Goal: Transaction & Acquisition: Purchase product/service

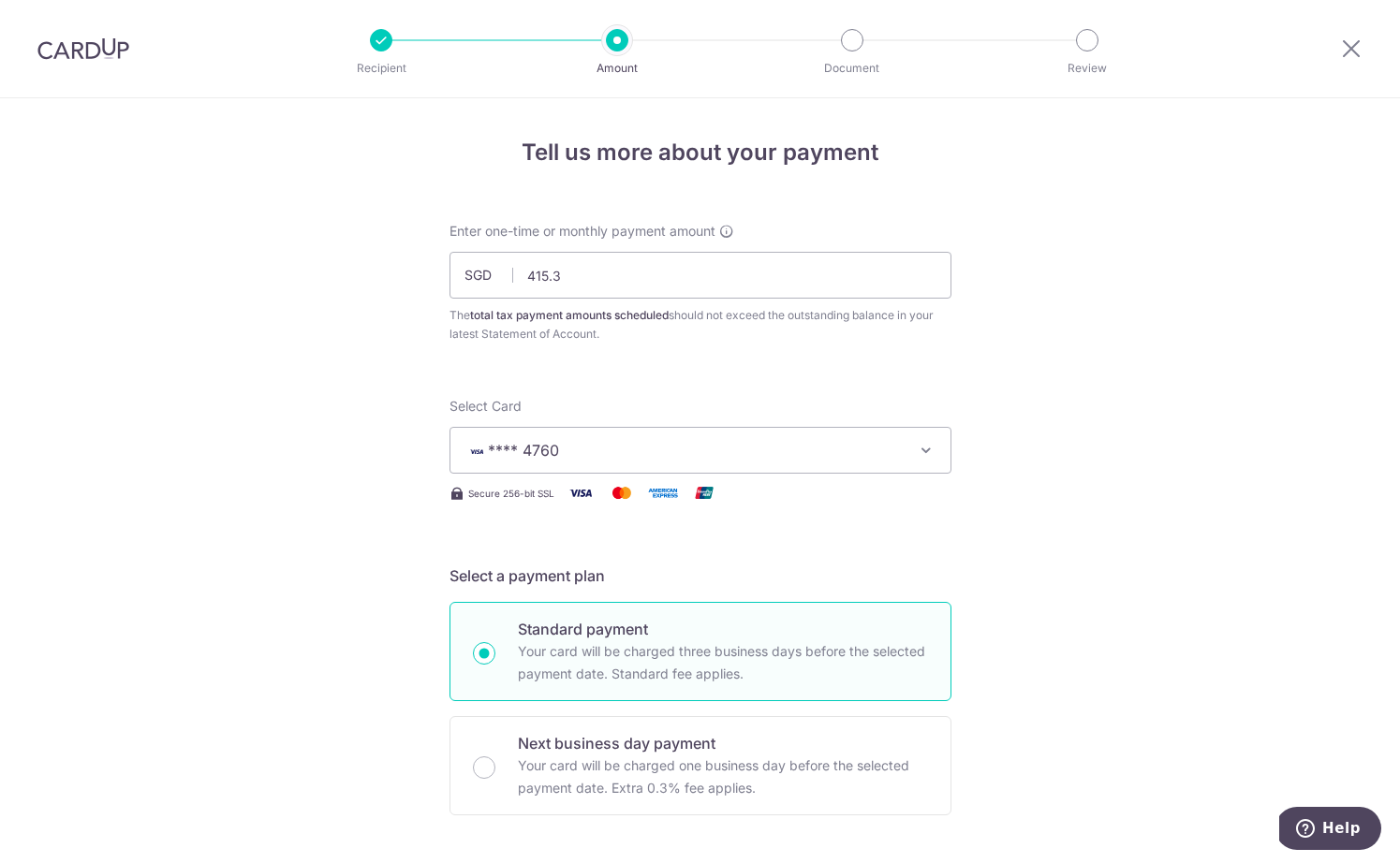
type input "415.37"
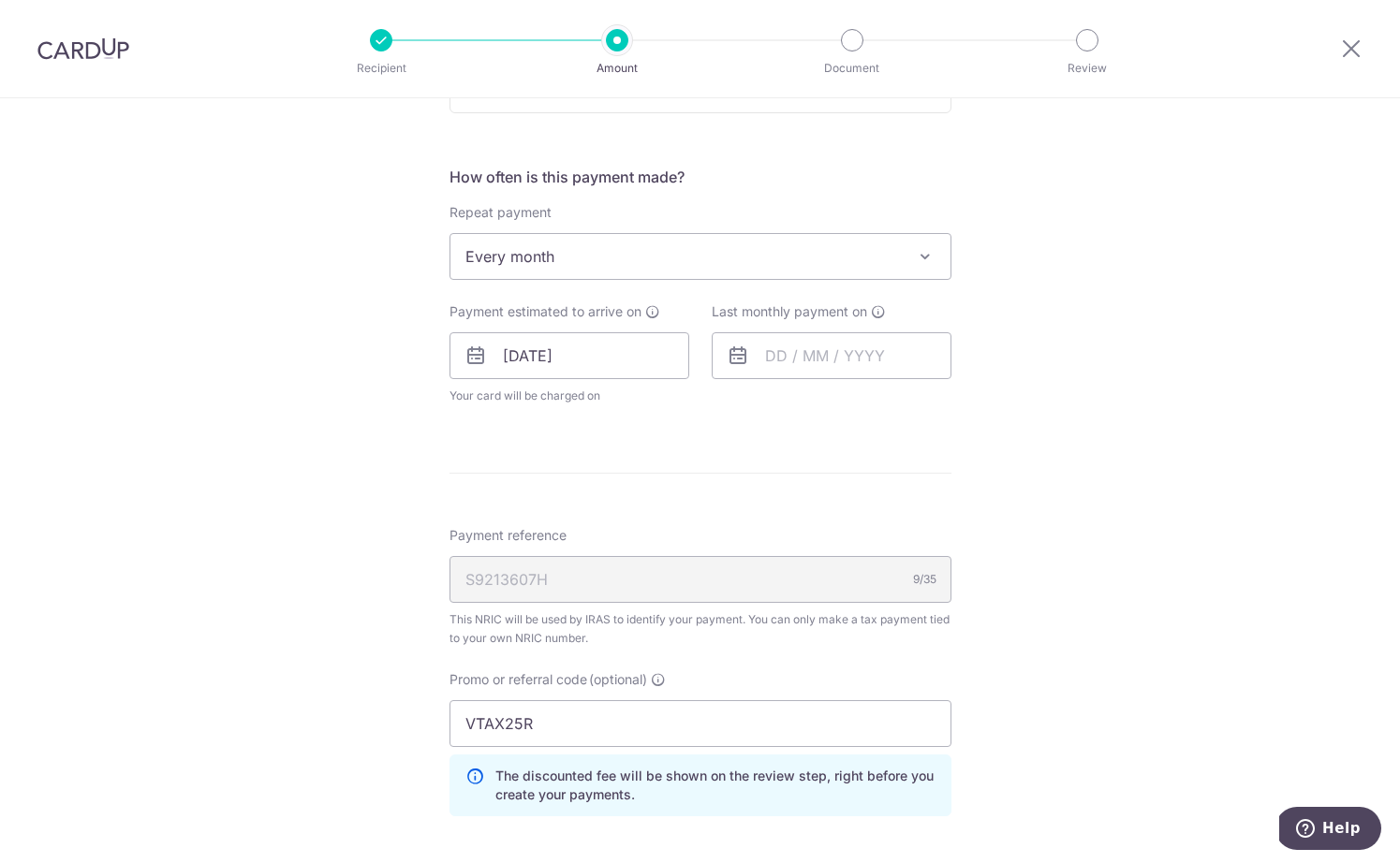
scroll to position [1058, 0]
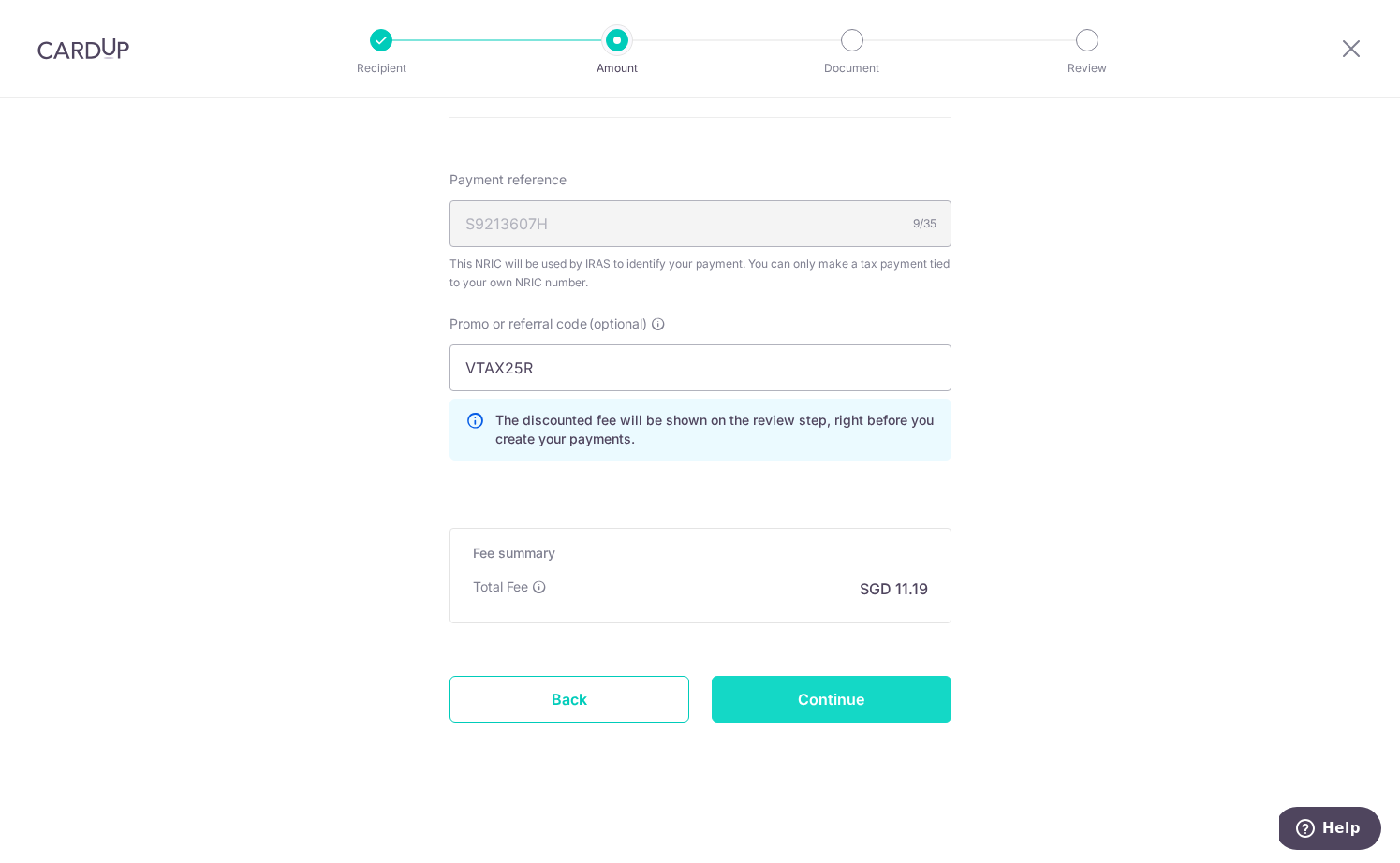
click at [855, 719] on input "Continue" at bounding box center [832, 699] width 240 height 47
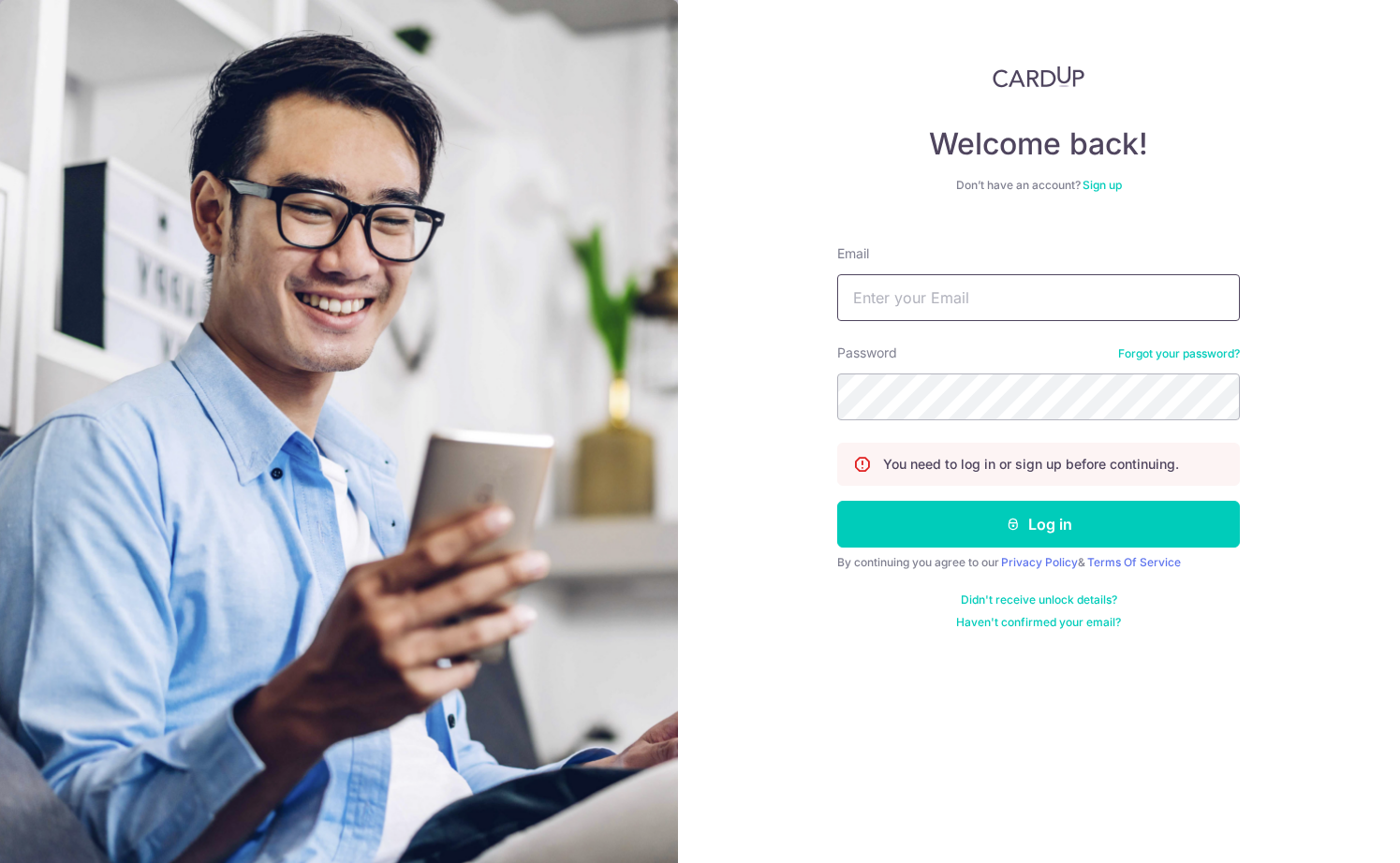
click at [1037, 302] on input "Email" at bounding box center [1038, 297] width 403 height 47
type input "dewitiara@gmail.com"
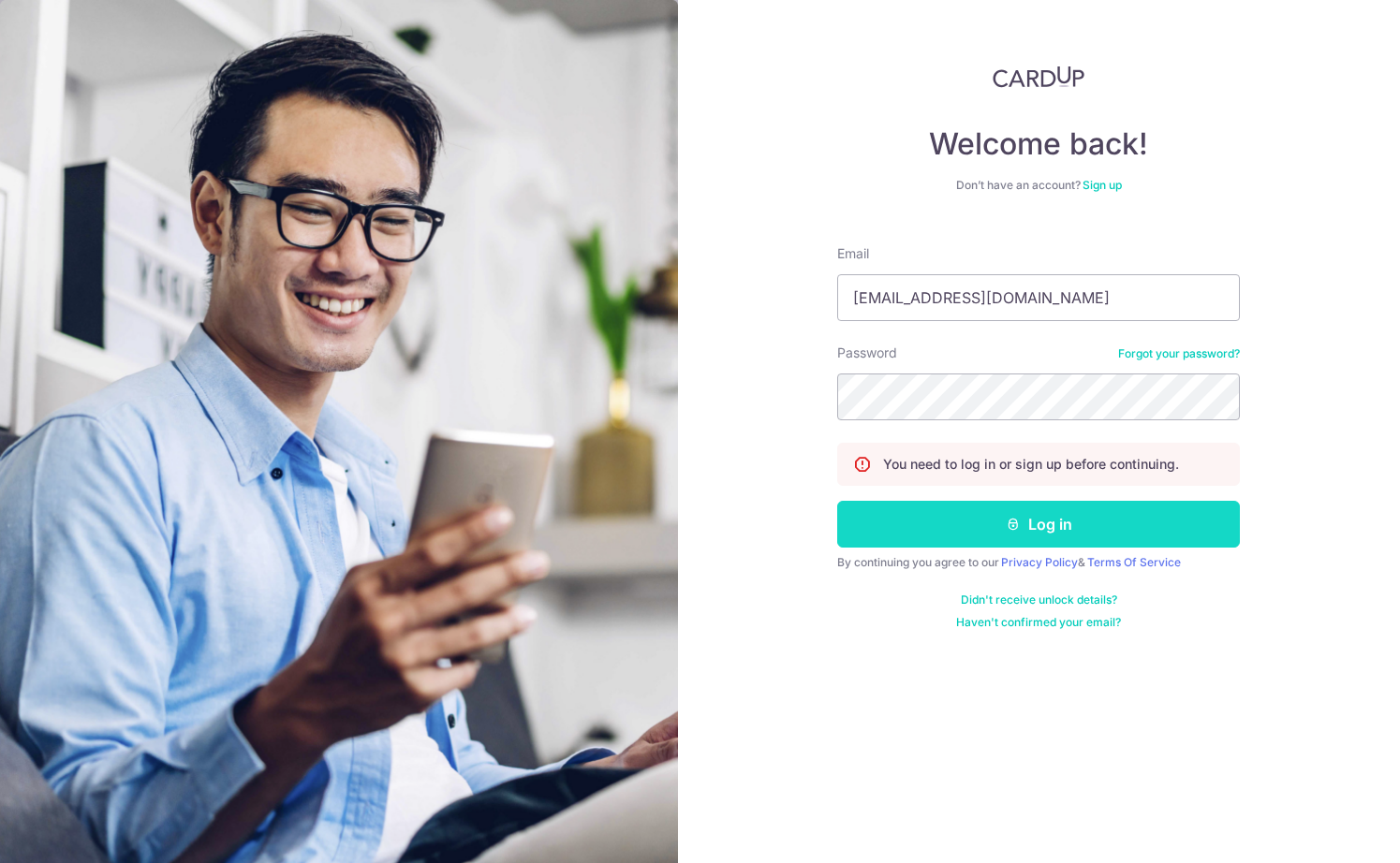
click at [922, 526] on button "Log in" at bounding box center [1038, 524] width 403 height 47
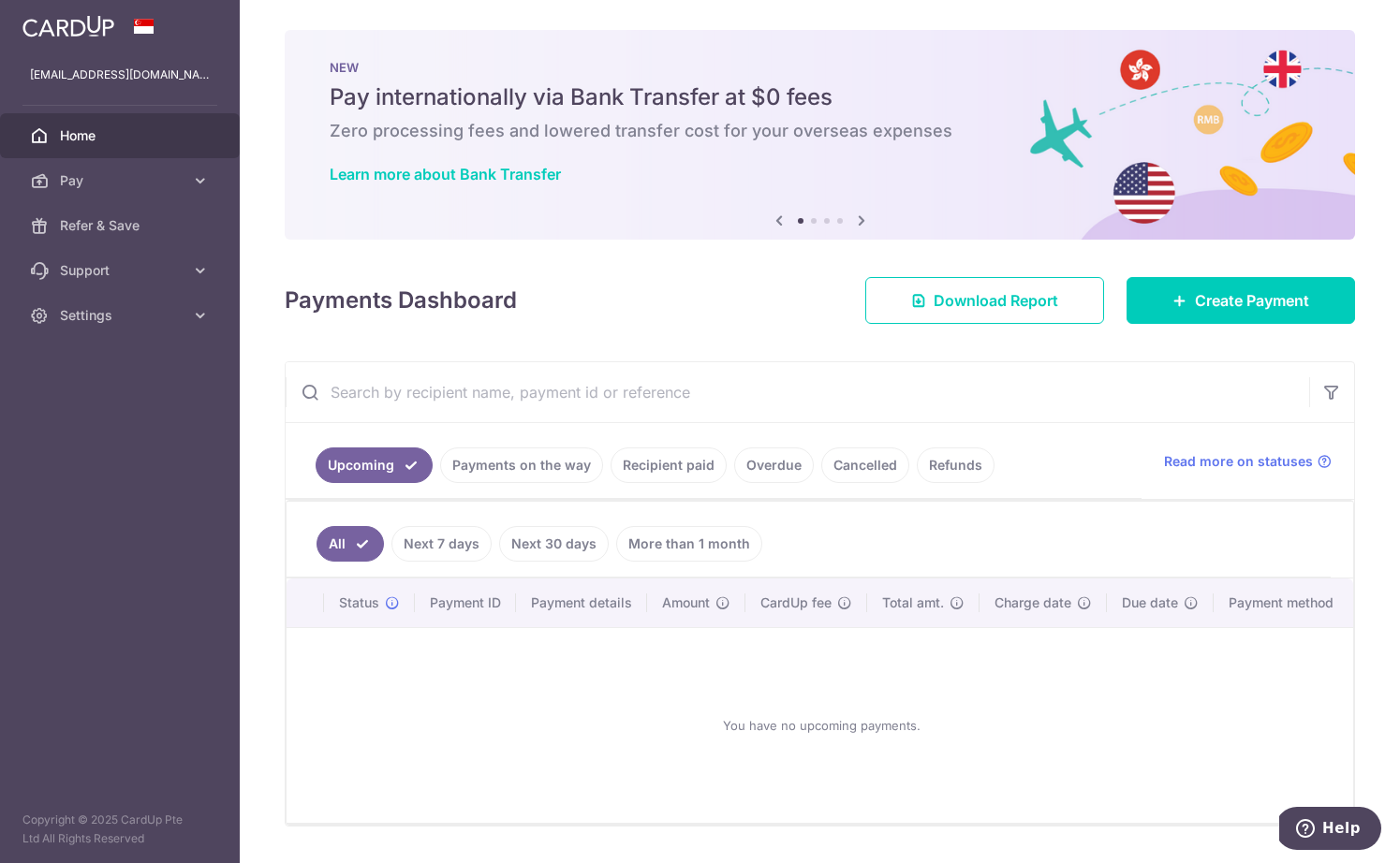
scroll to position [51, 0]
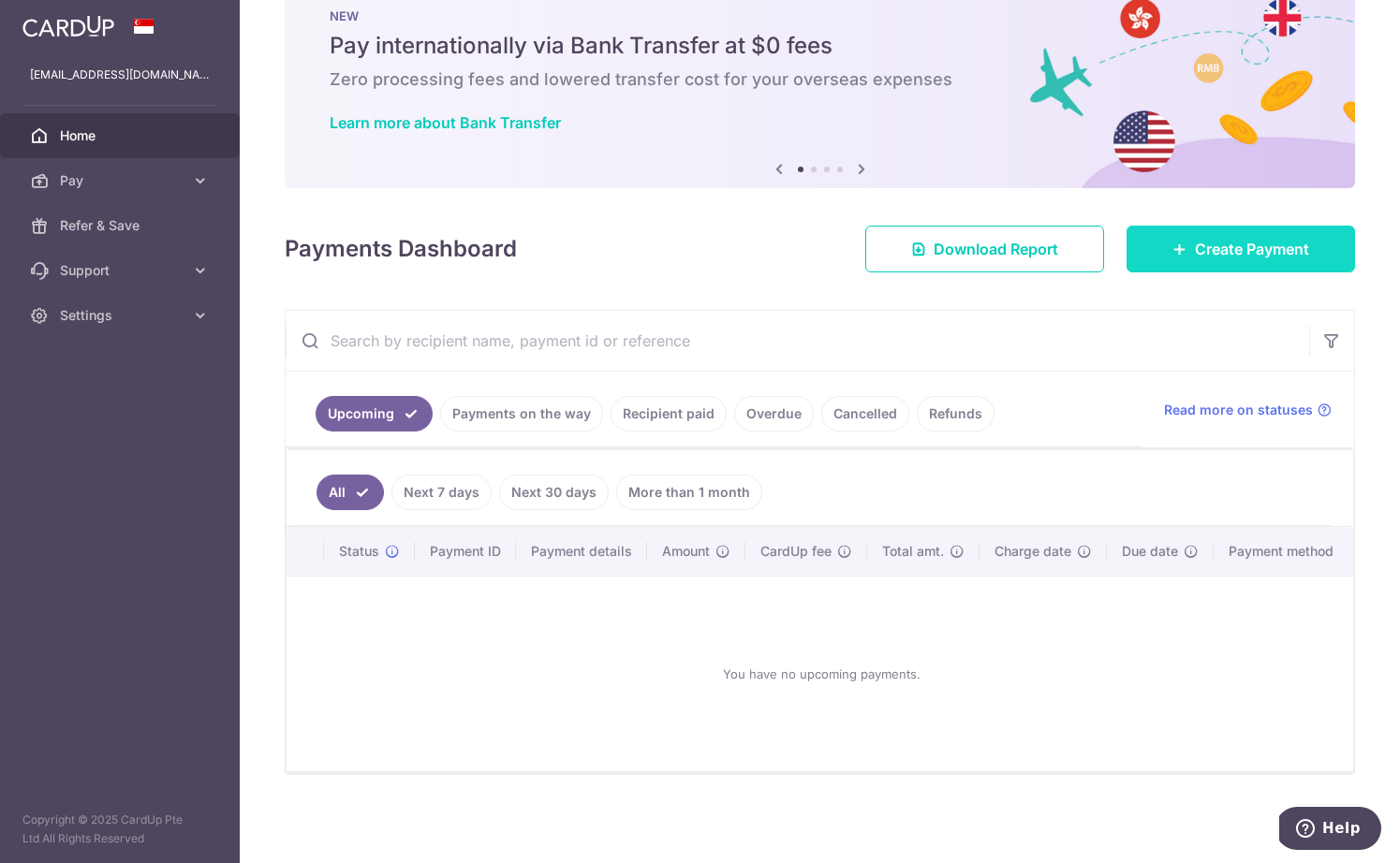
click at [1168, 242] on link "Create Payment" at bounding box center [1241, 248] width 229 height 47
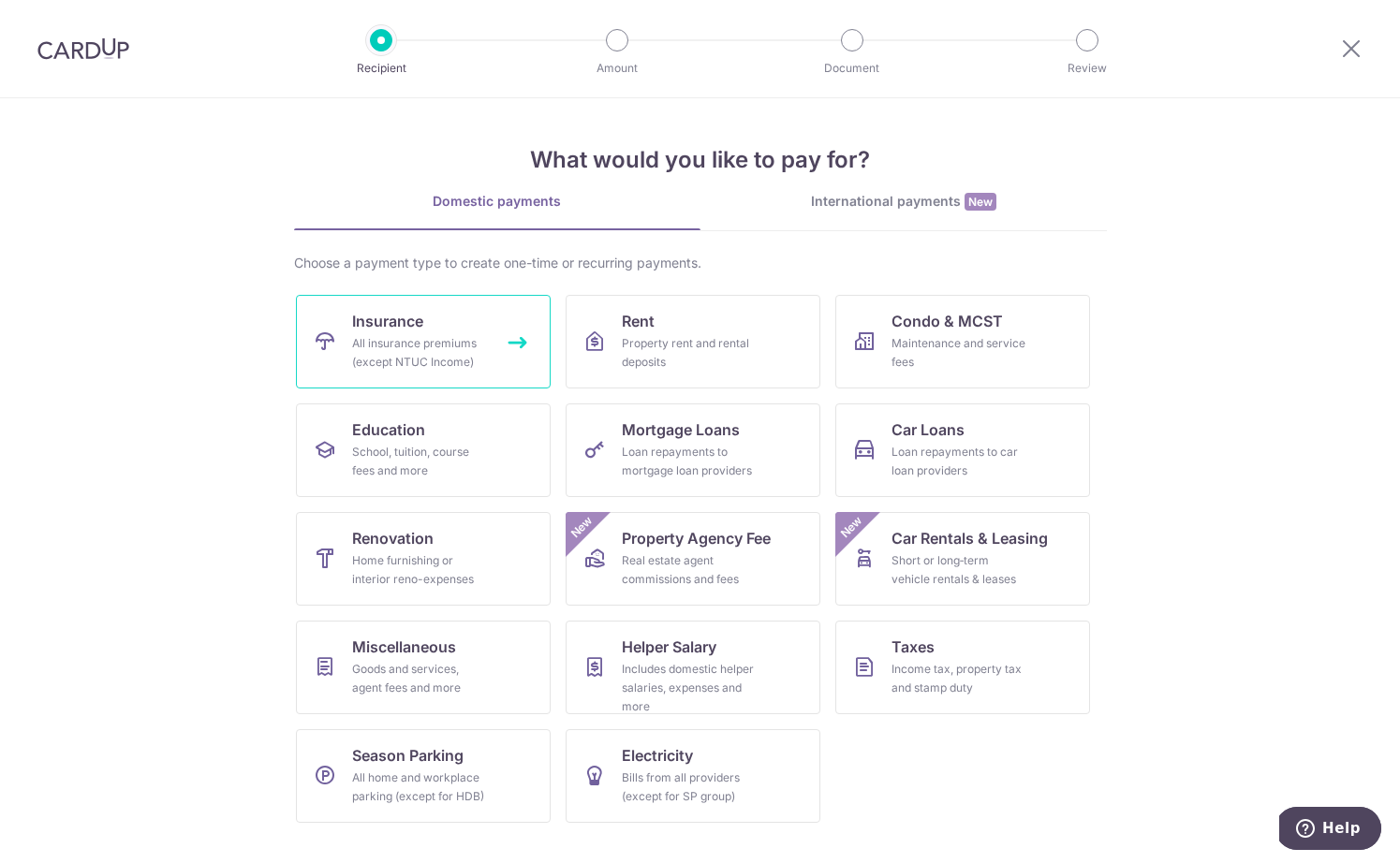
click at [504, 354] on link "Insurance All insurance premiums (except NTUC Income)" at bounding box center [423, 341] width 254 height 94
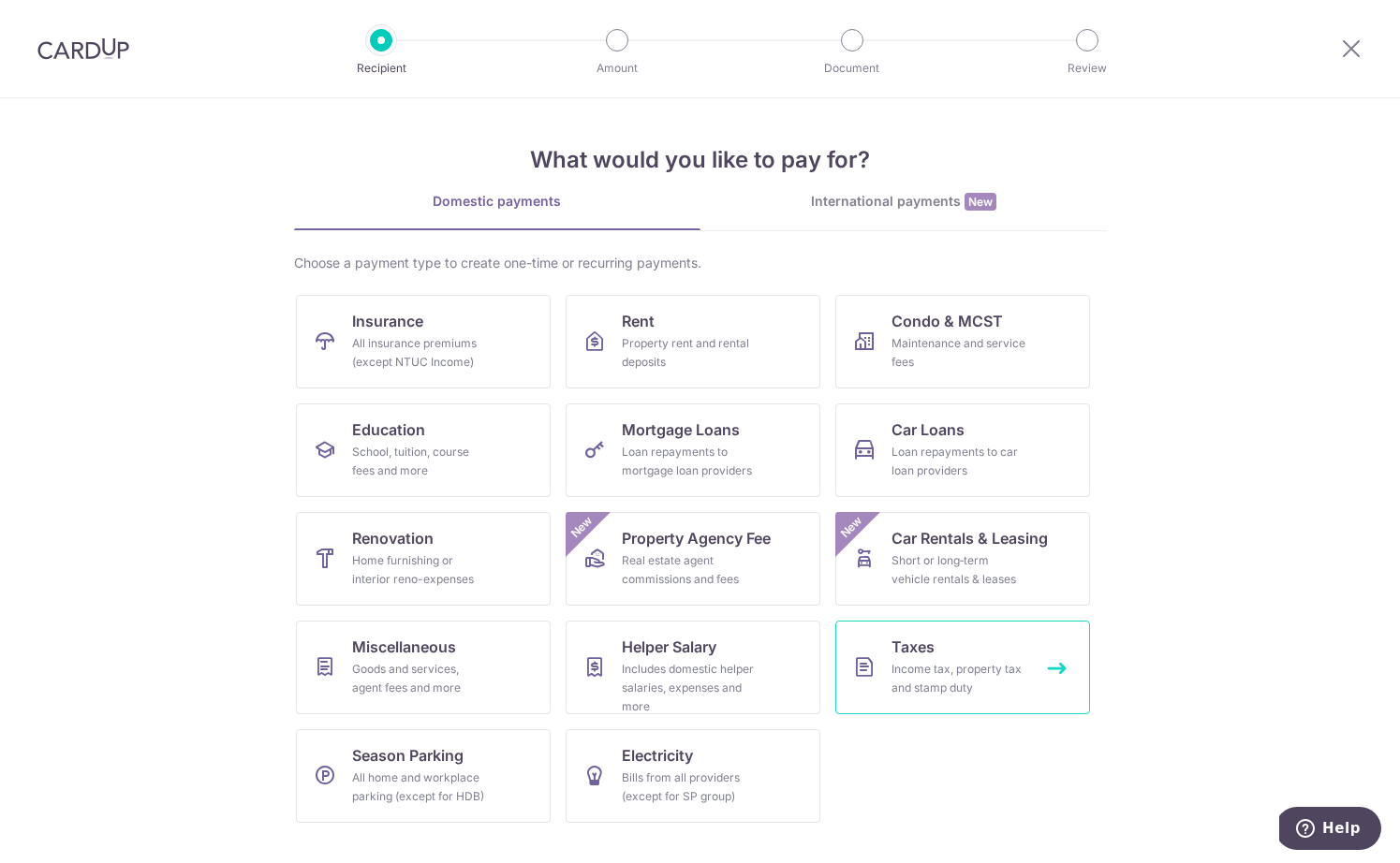
click at [863, 678] on icon at bounding box center [863, 667] width 23 height 23
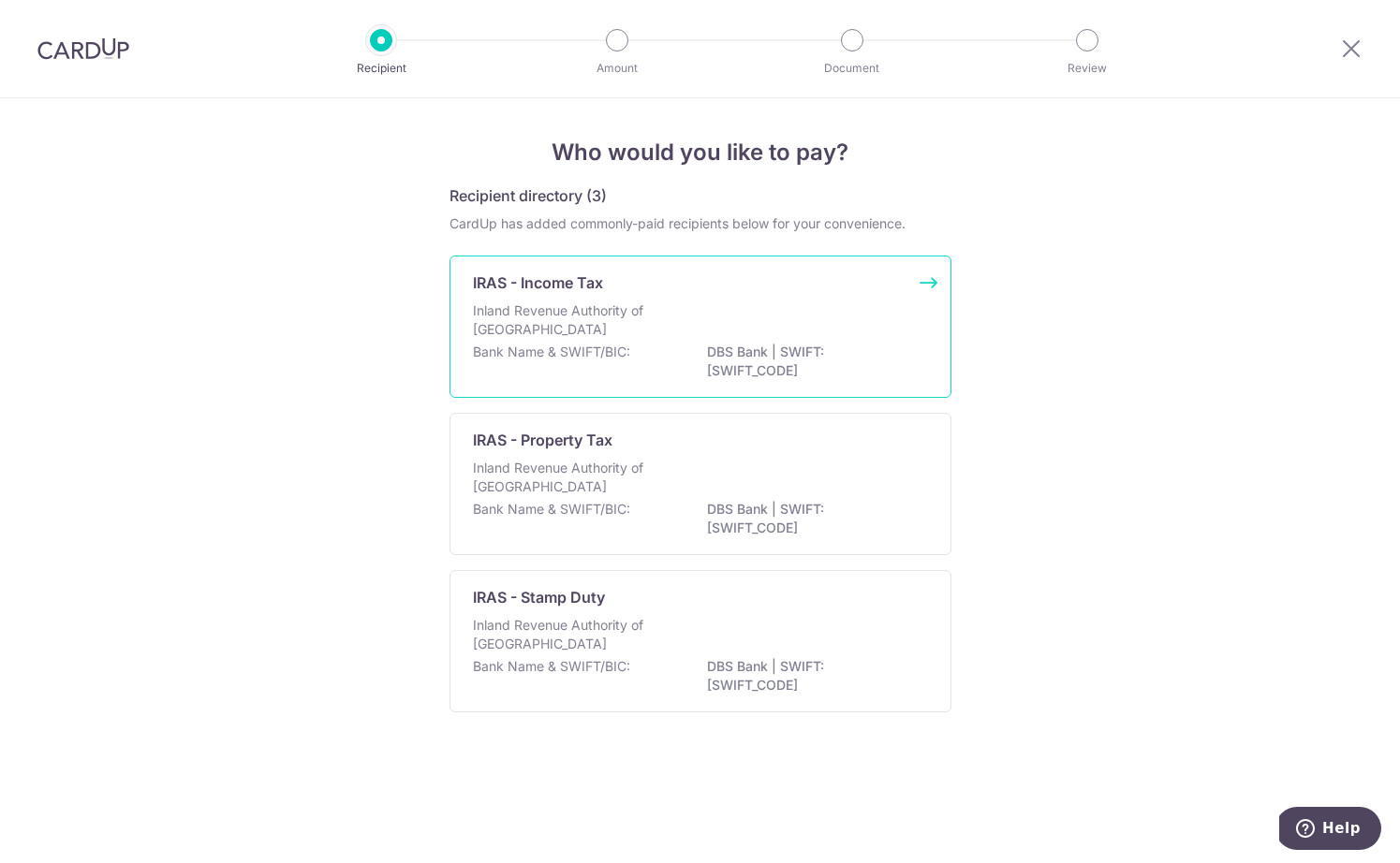
click at [599, 344] on p "Bank Name & SWIFT/BIC:" at bounding box center [551, 351] width 157 height 19
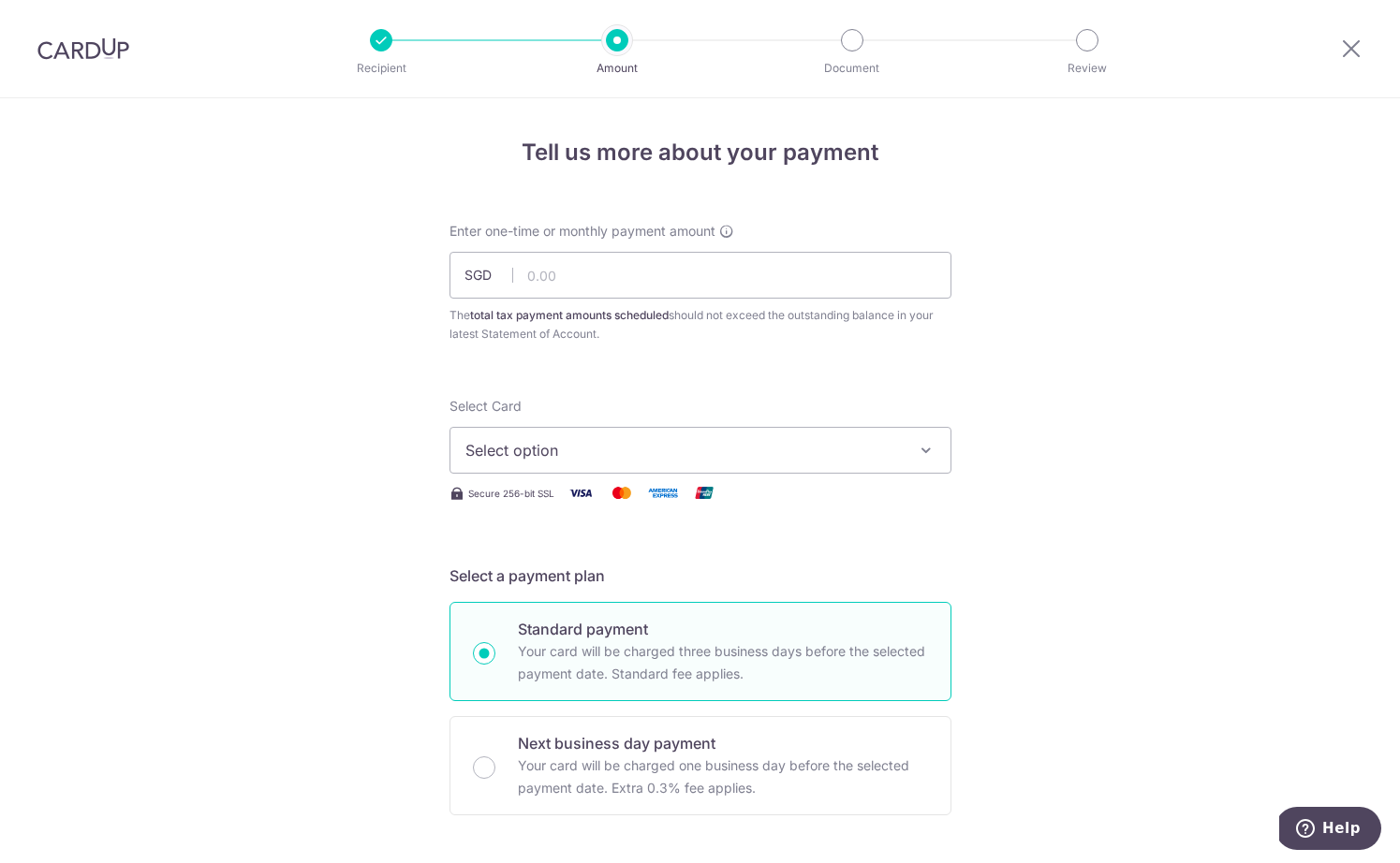
type input "415.37"
click at [553, 455] on span "Select option" at bounding box center [683, 450] width 437 height 23
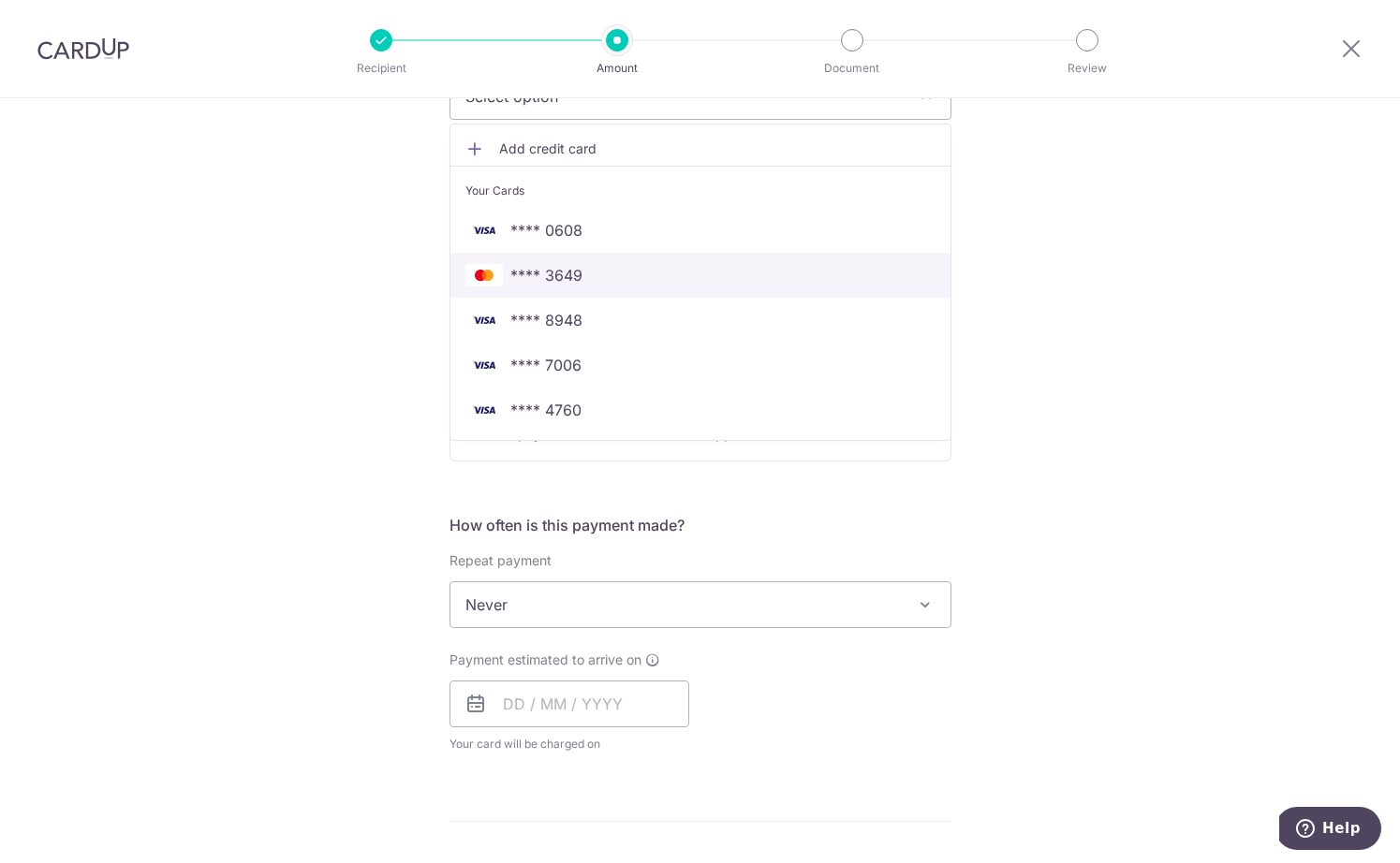
scroll to position [520, 0]
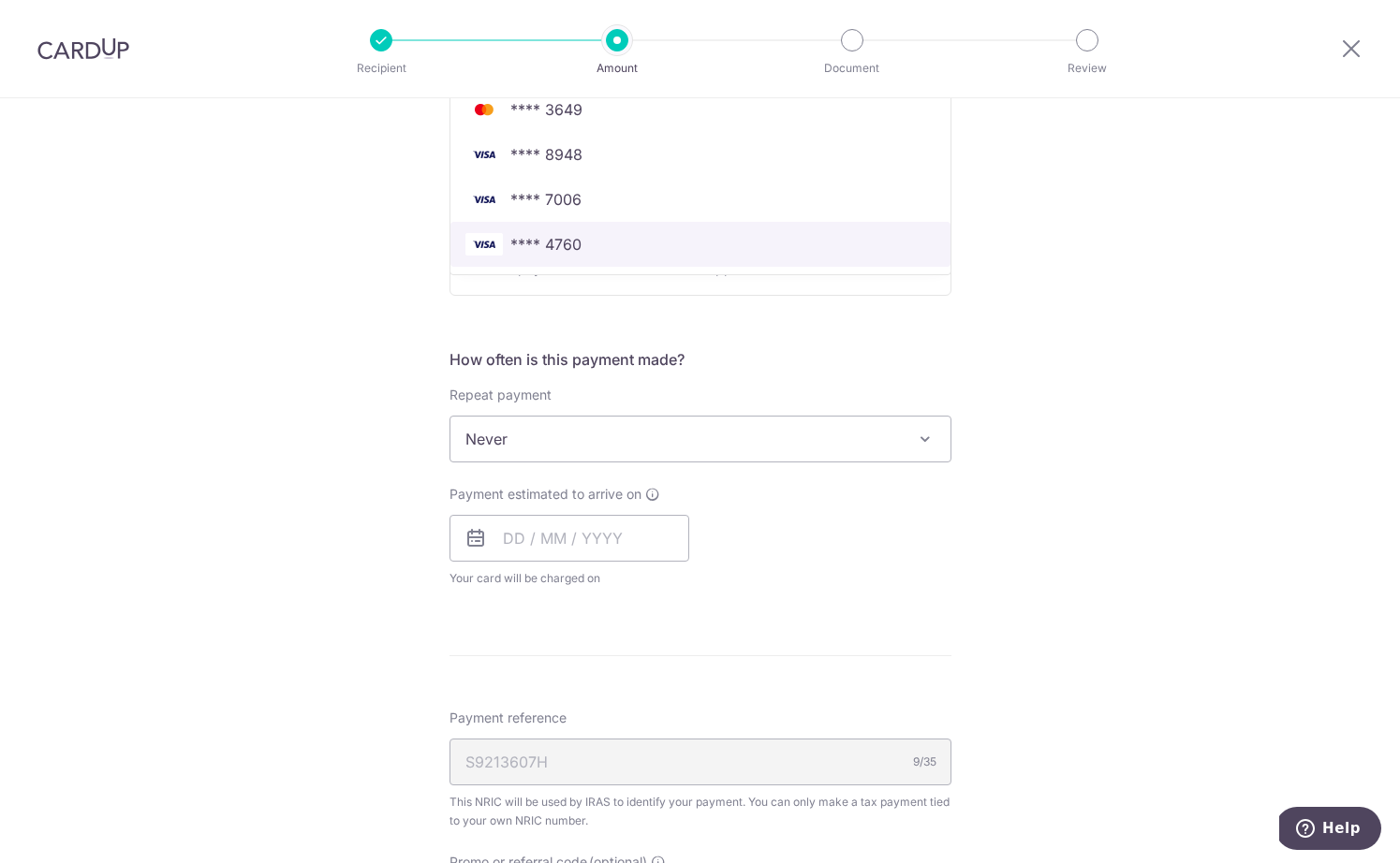
click at [628, 238] on span "**** 4760" at bounding box center [700, 243] width 470 height 23
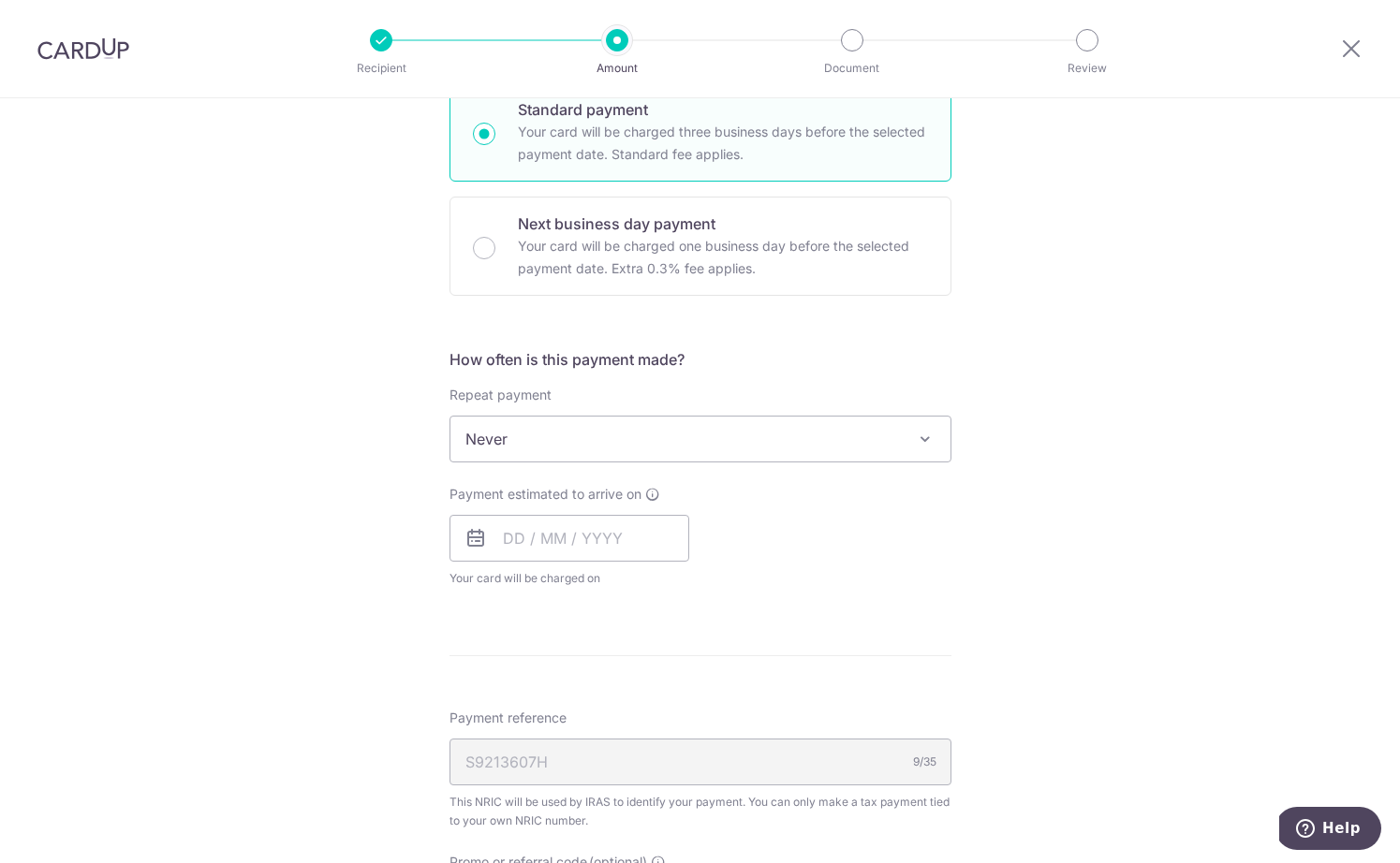
click at [543, 443] on span "Never" at bounding box center [700, 438] width 500 height 45
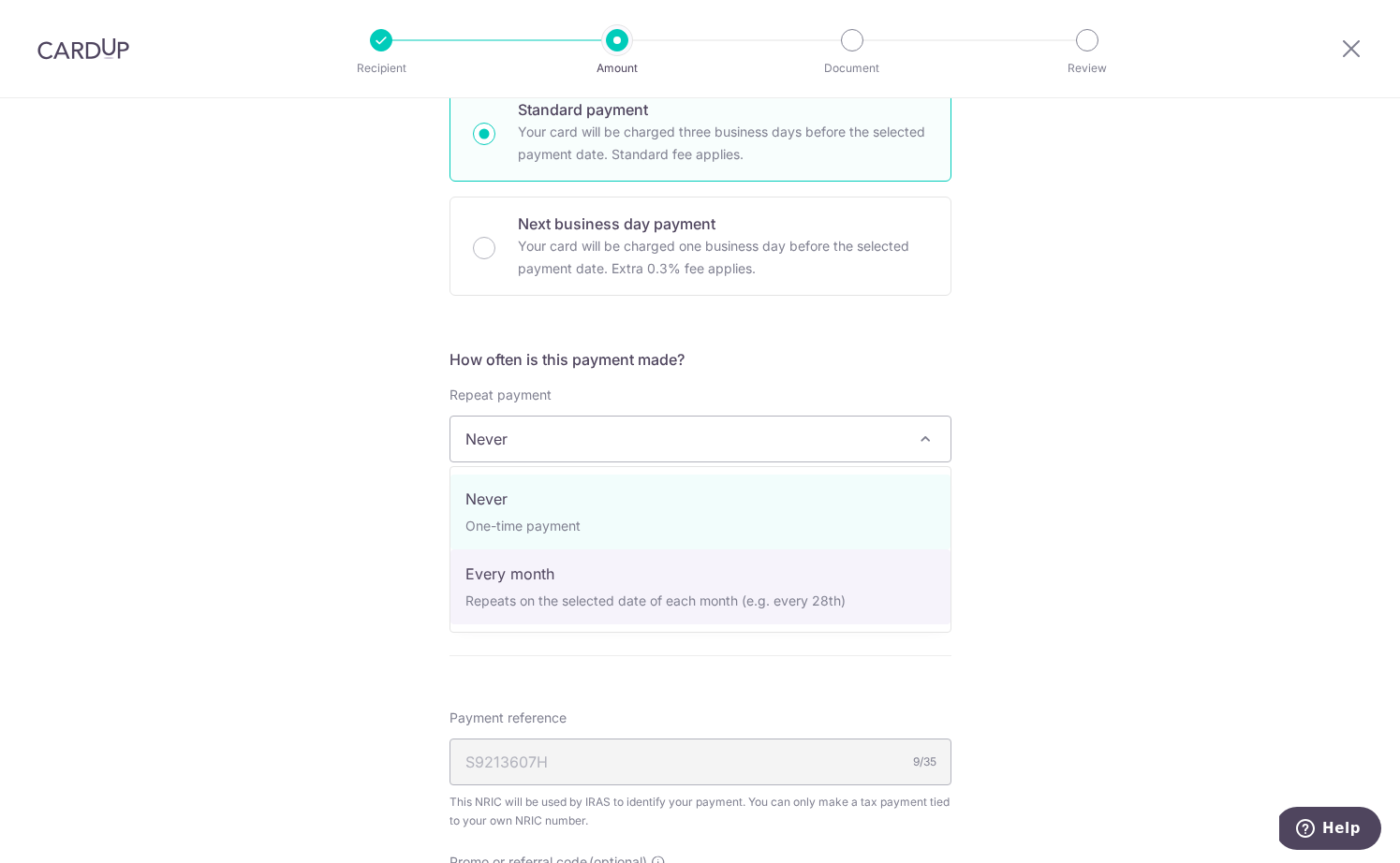
select select "3"
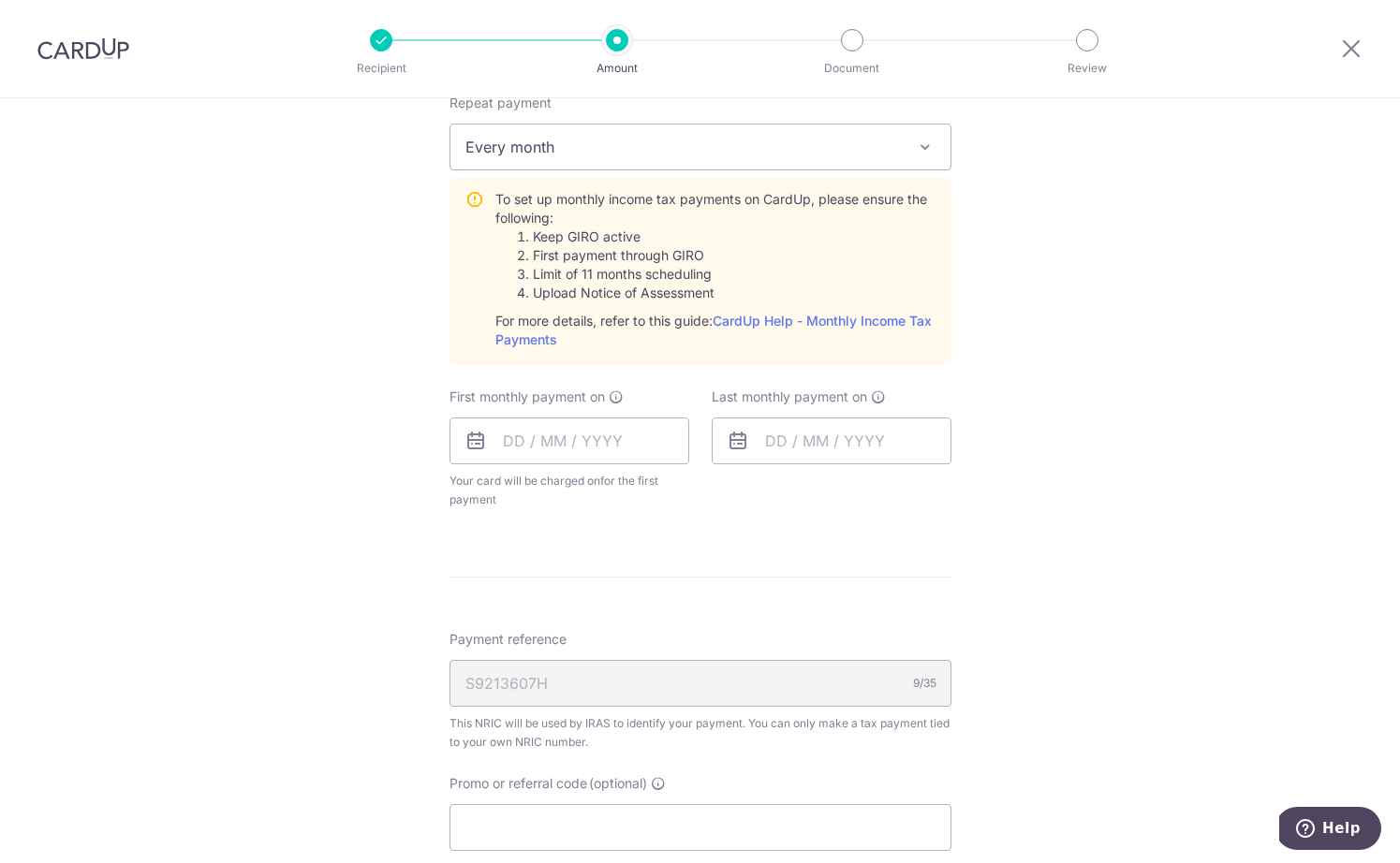
scroll to position [1038, 0]
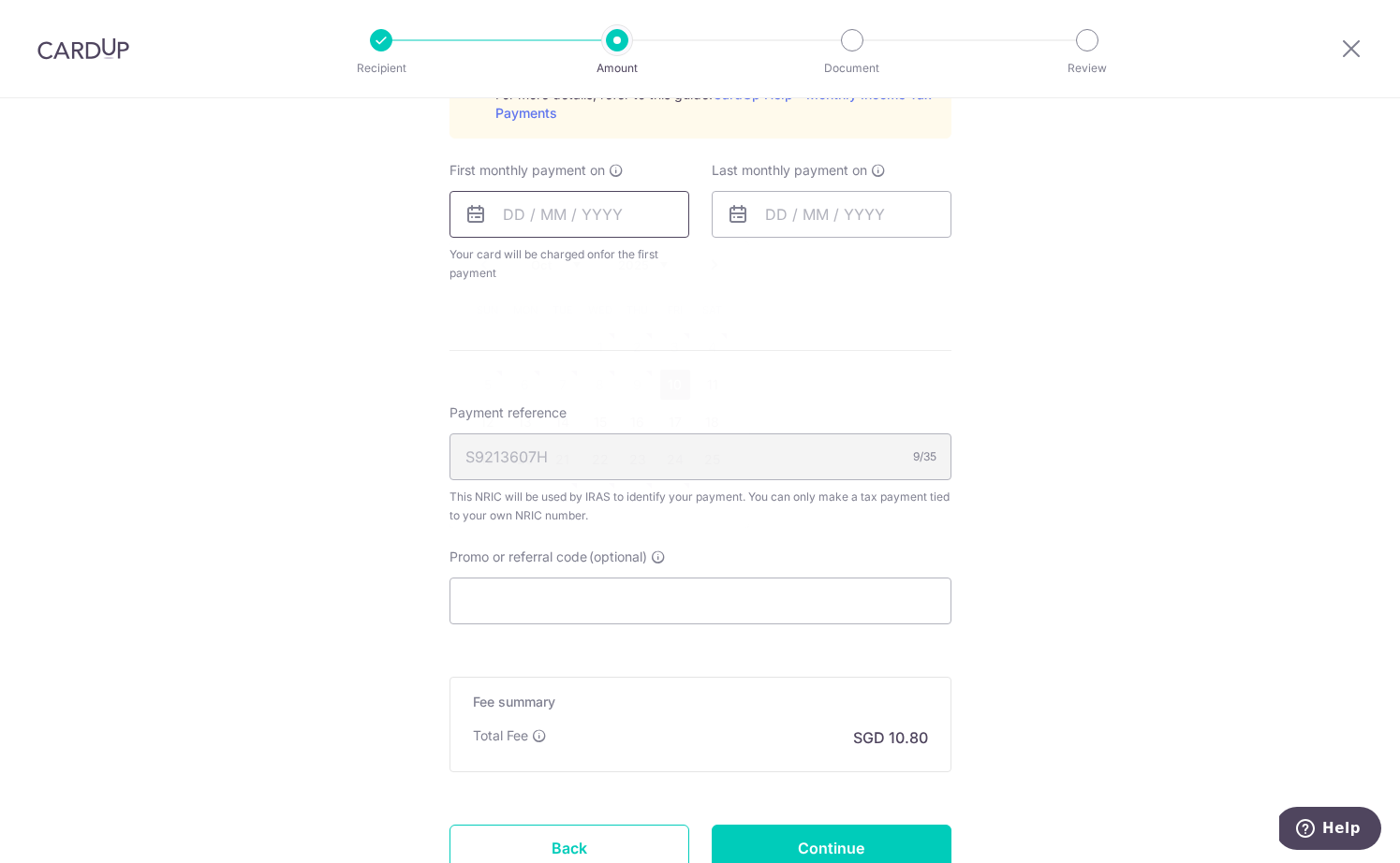
click at [526, 201] on input "text" at bounding box center [569, 214] width 240 height 47
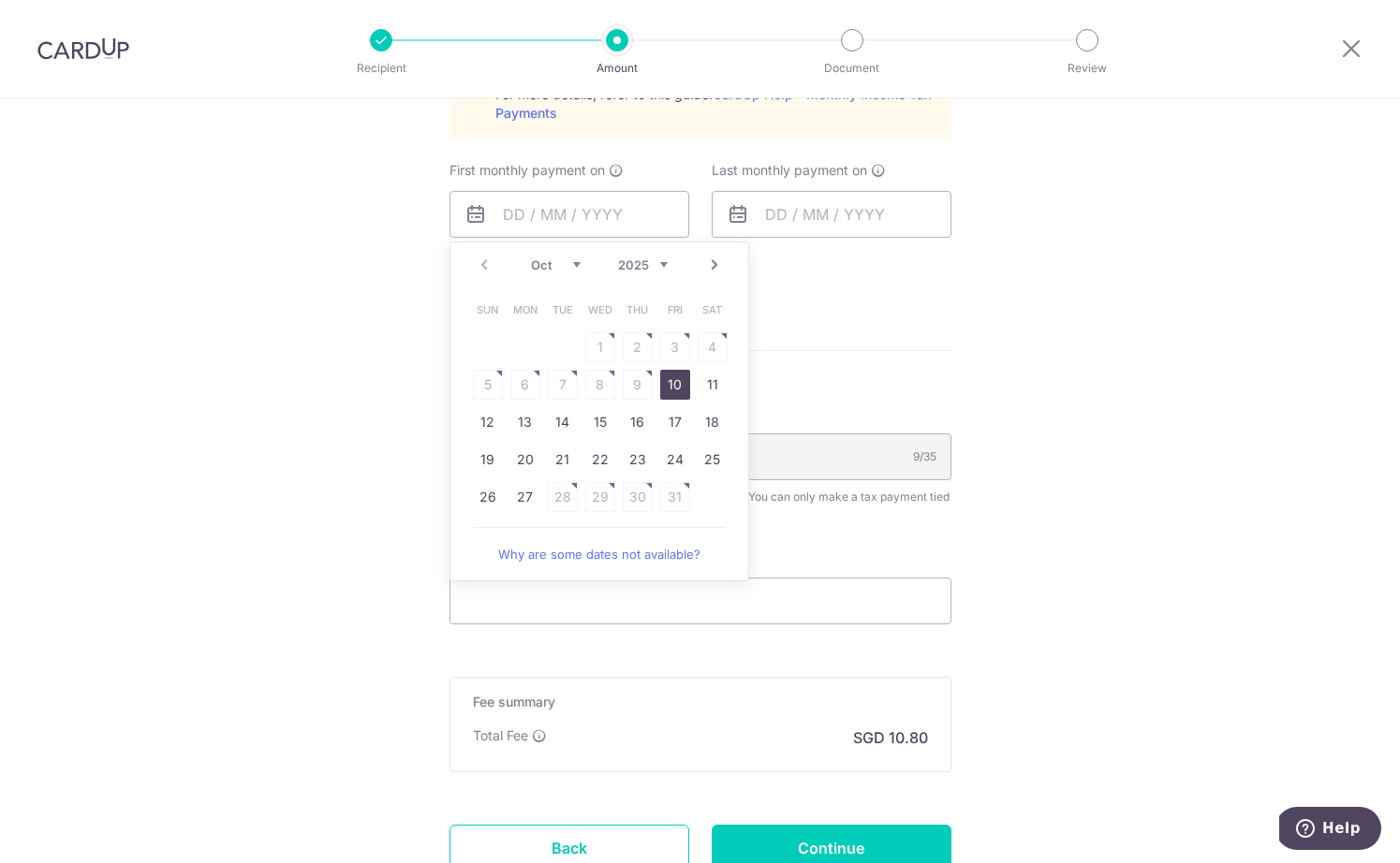
click at [411, 370] on div "Tell us more about your payment Enter one-time or monthly payment amount SGD 41…" at bounding box center [700, 37] width 1400 height 1952
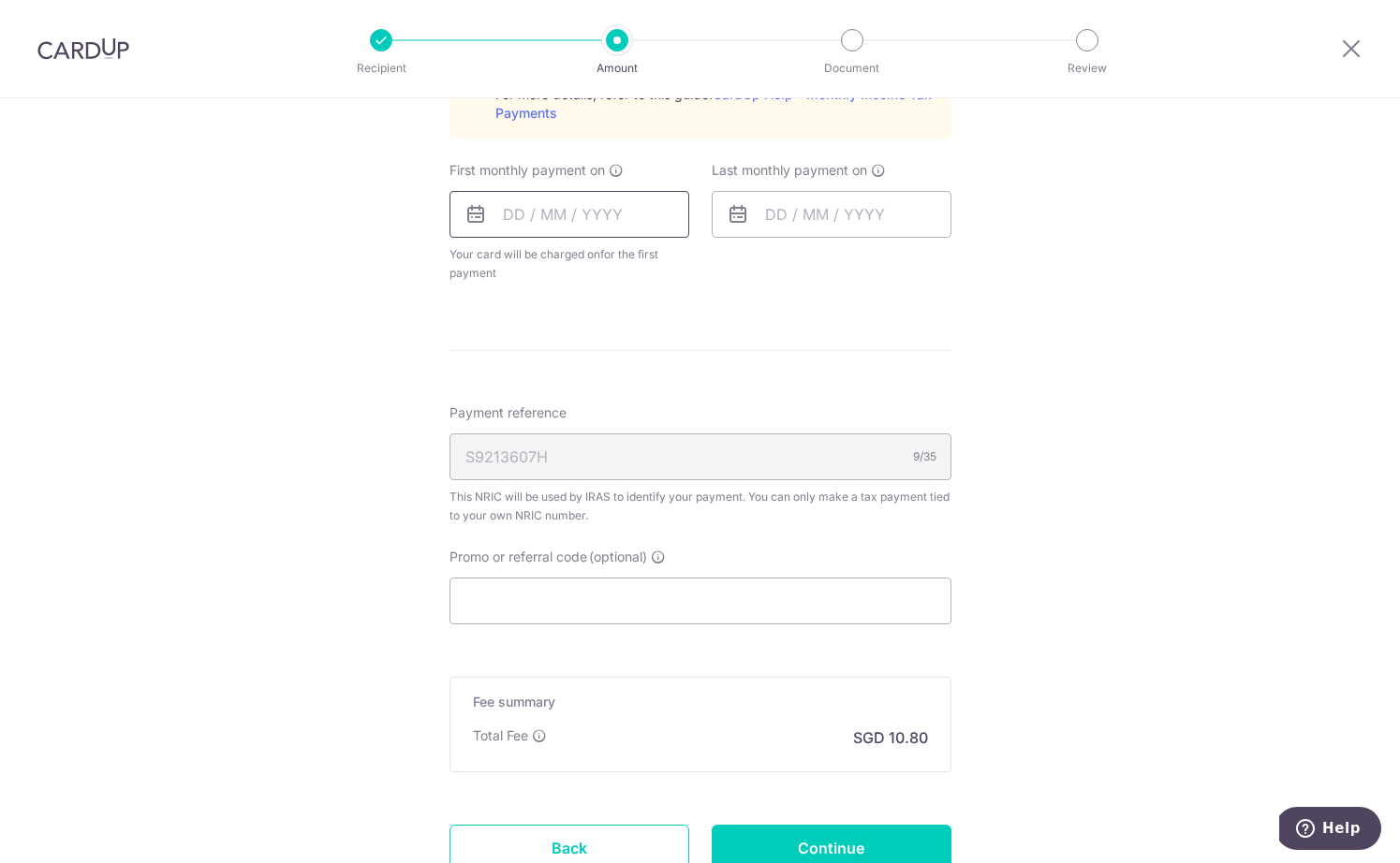
click at [525, 210] on input "text" at bounding box center [569, 214] width 240 height 47
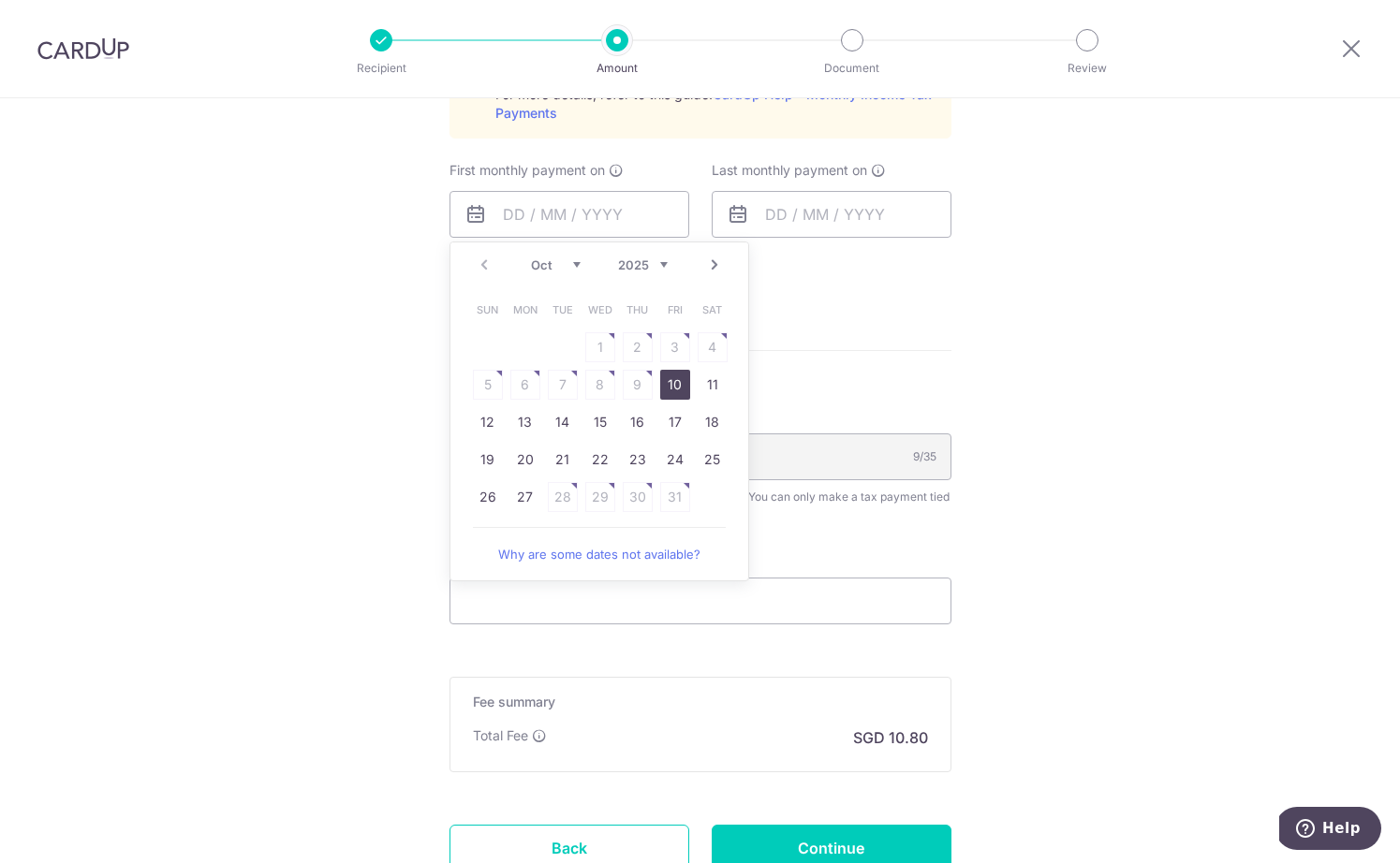
click at [678, 387] on link "10" at bounding box center [675, 385] width 30 height 30
type input "[DATE]"
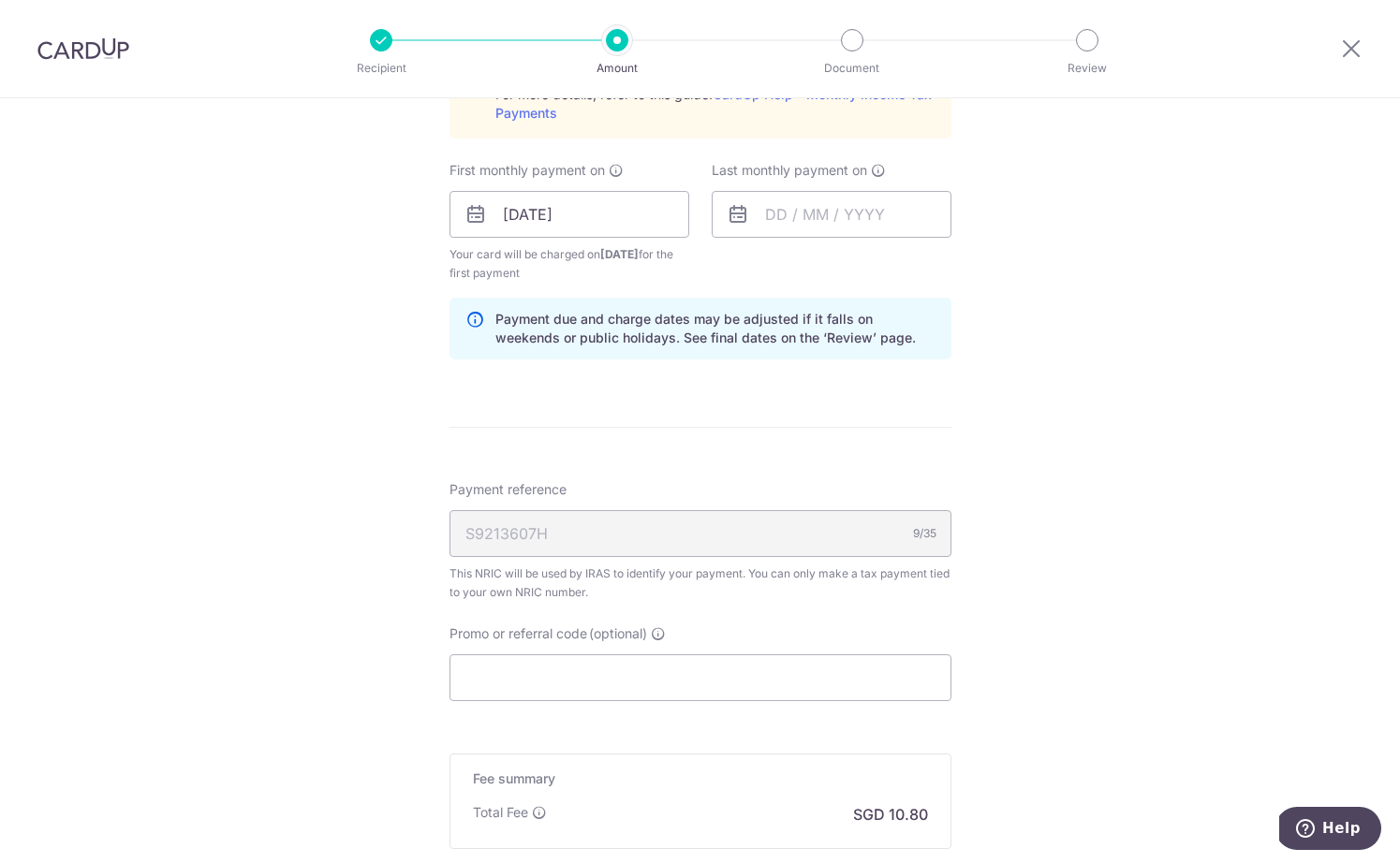
click at [748, 209] on icon at bounding box center [738, 214] width 23 height 23
click at [760, 212] on input "text" at bounding box center [832, 214] width 240 height 47
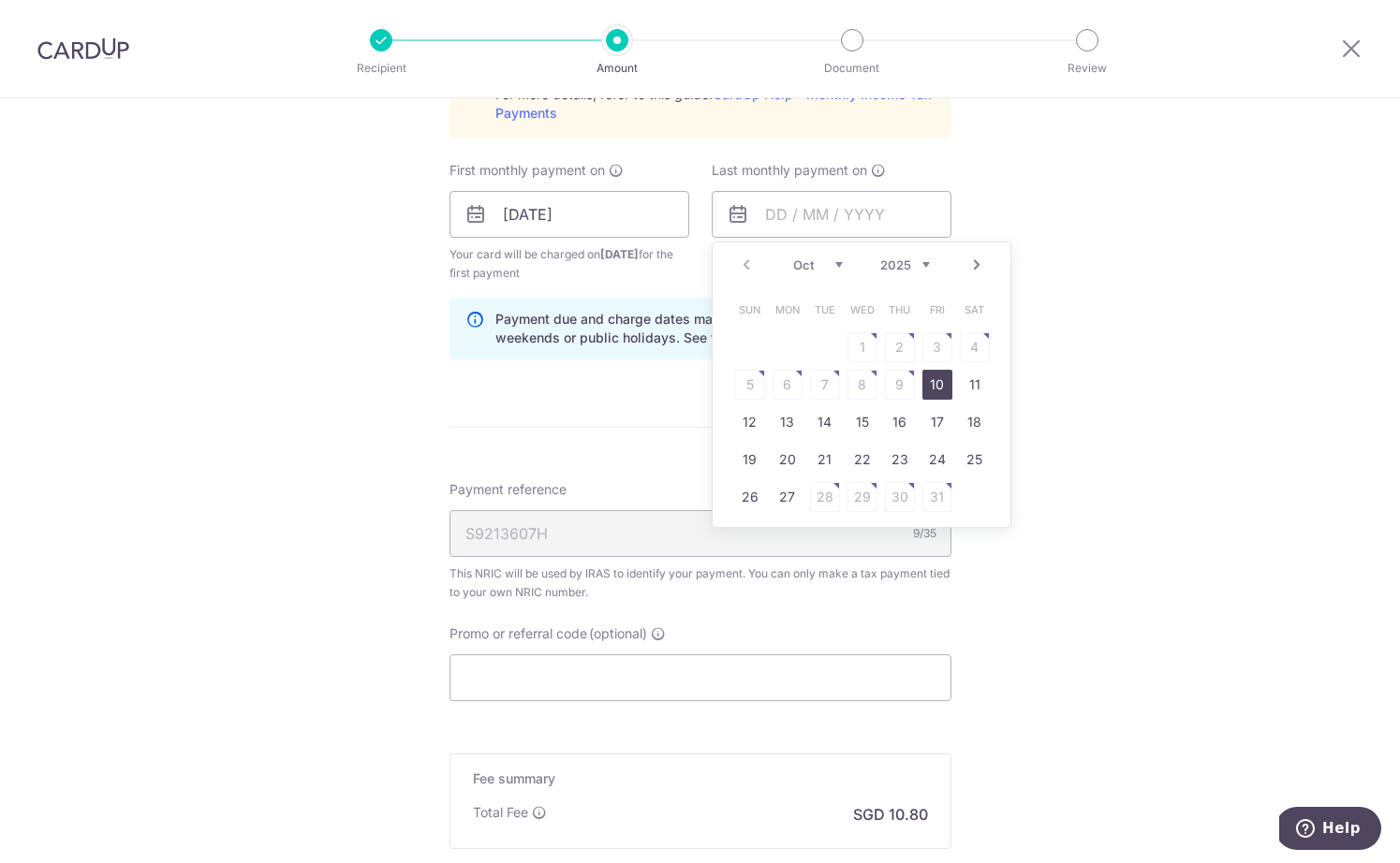
click at [985, 268] on link "Next" at bounding box center [976, 264] width 23 height 23
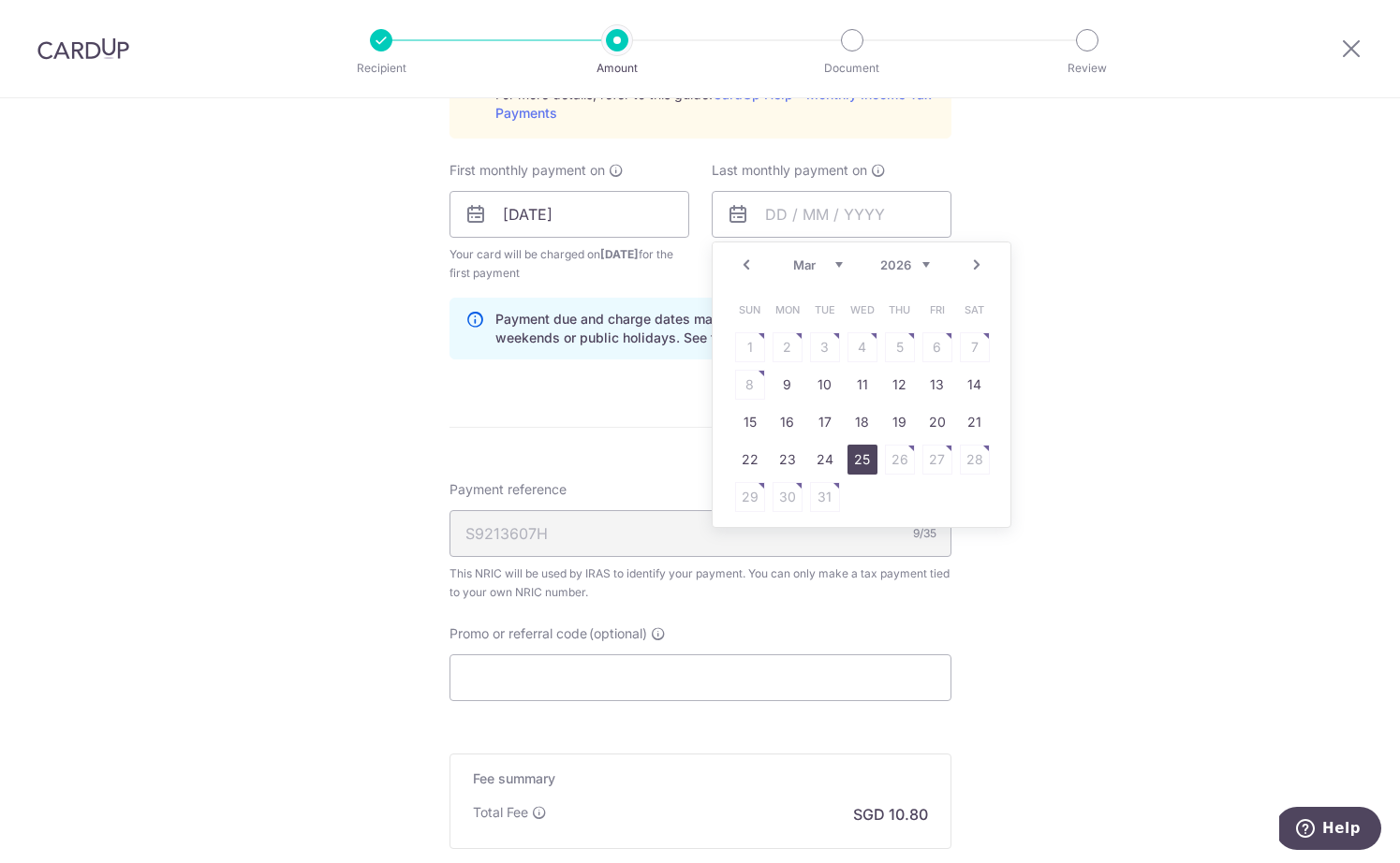
click at [857, 467] on link "25" at bounding box center [862, 459] width 30 height 30
type input "25/03/2026"
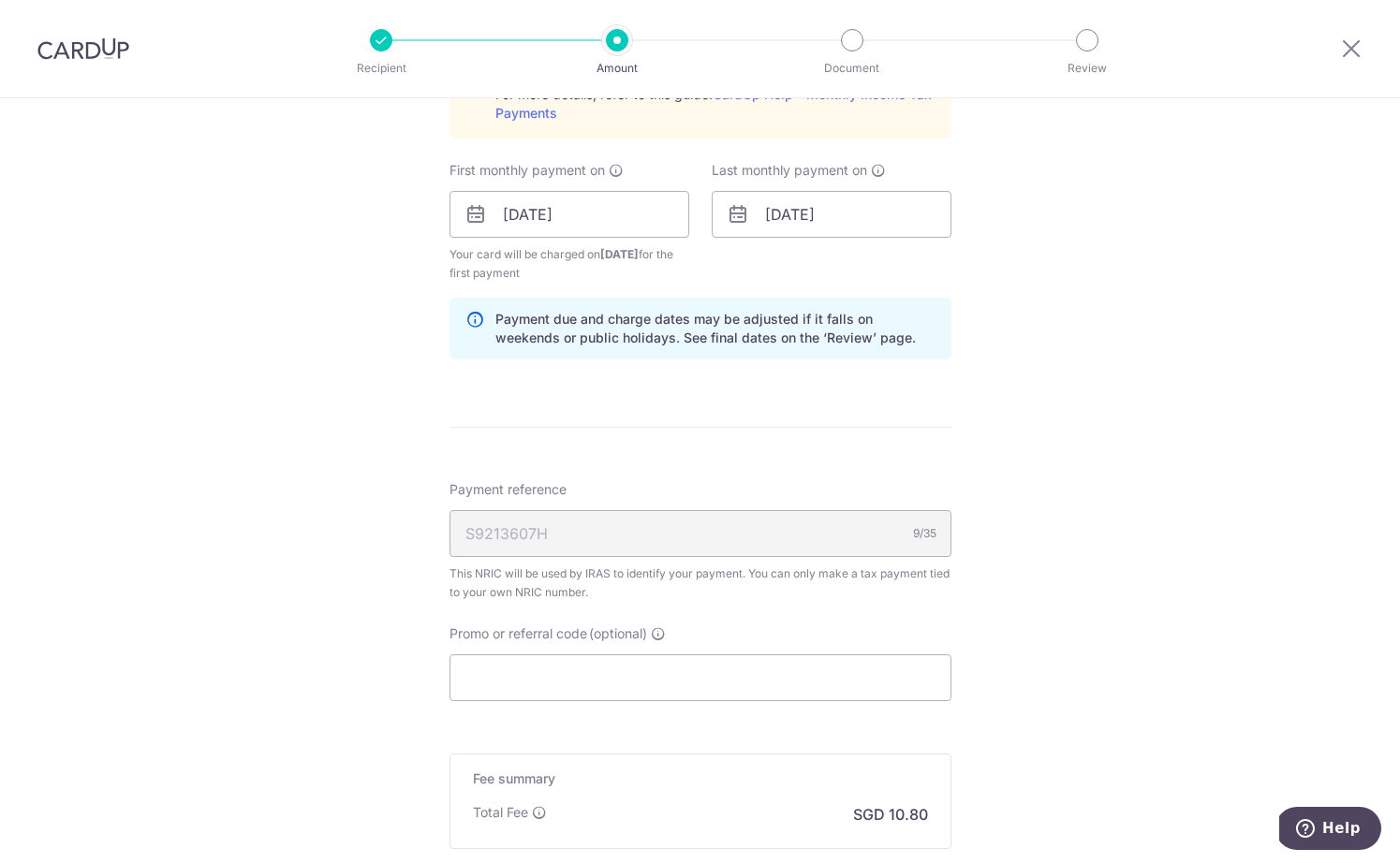
scroll to position [1264, 0]
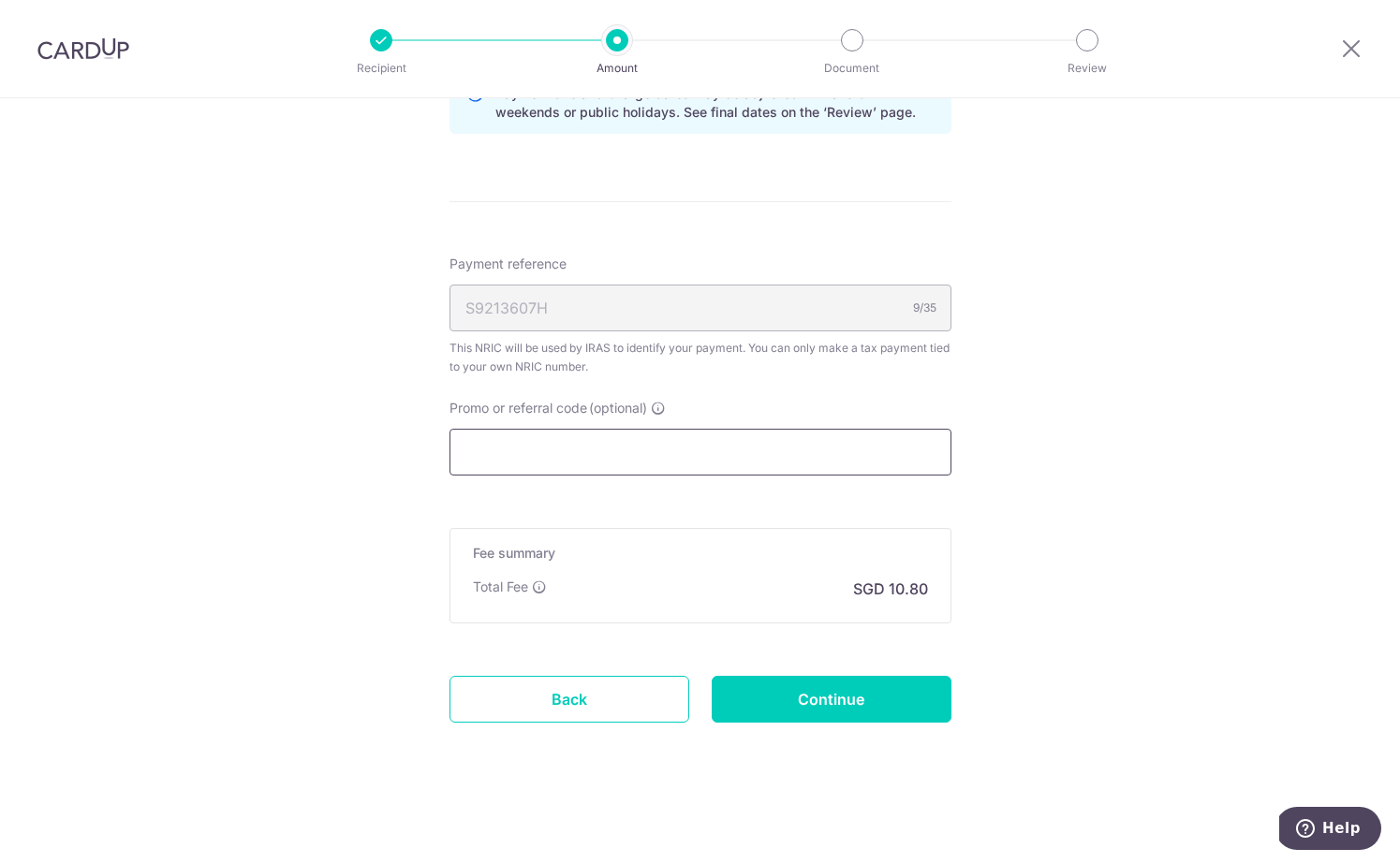
click at [612, 440] on input "Promo or referral code (optional)" at bounding box center [700, 451] width 502 height 47
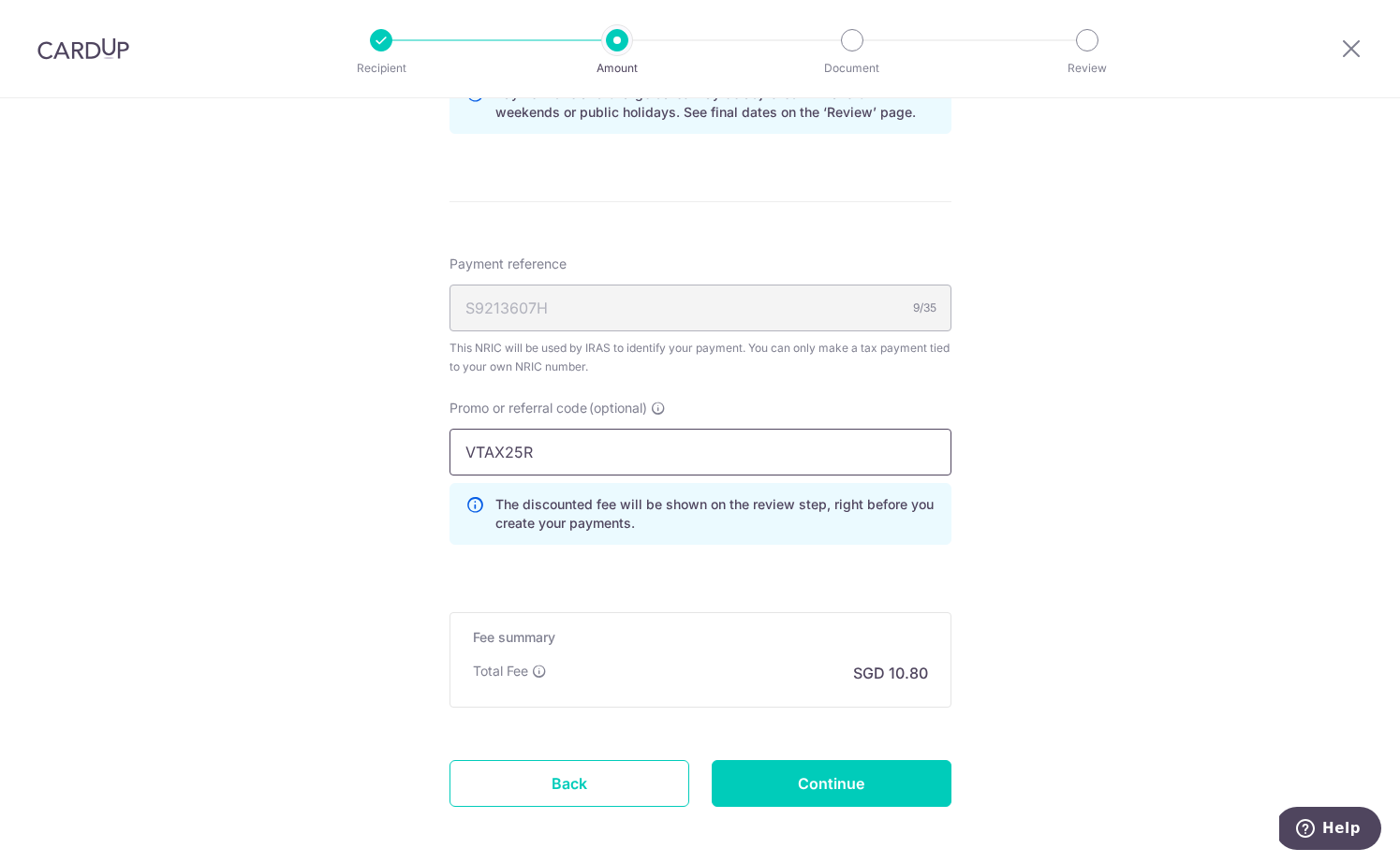
scroll to position [1348, 0]
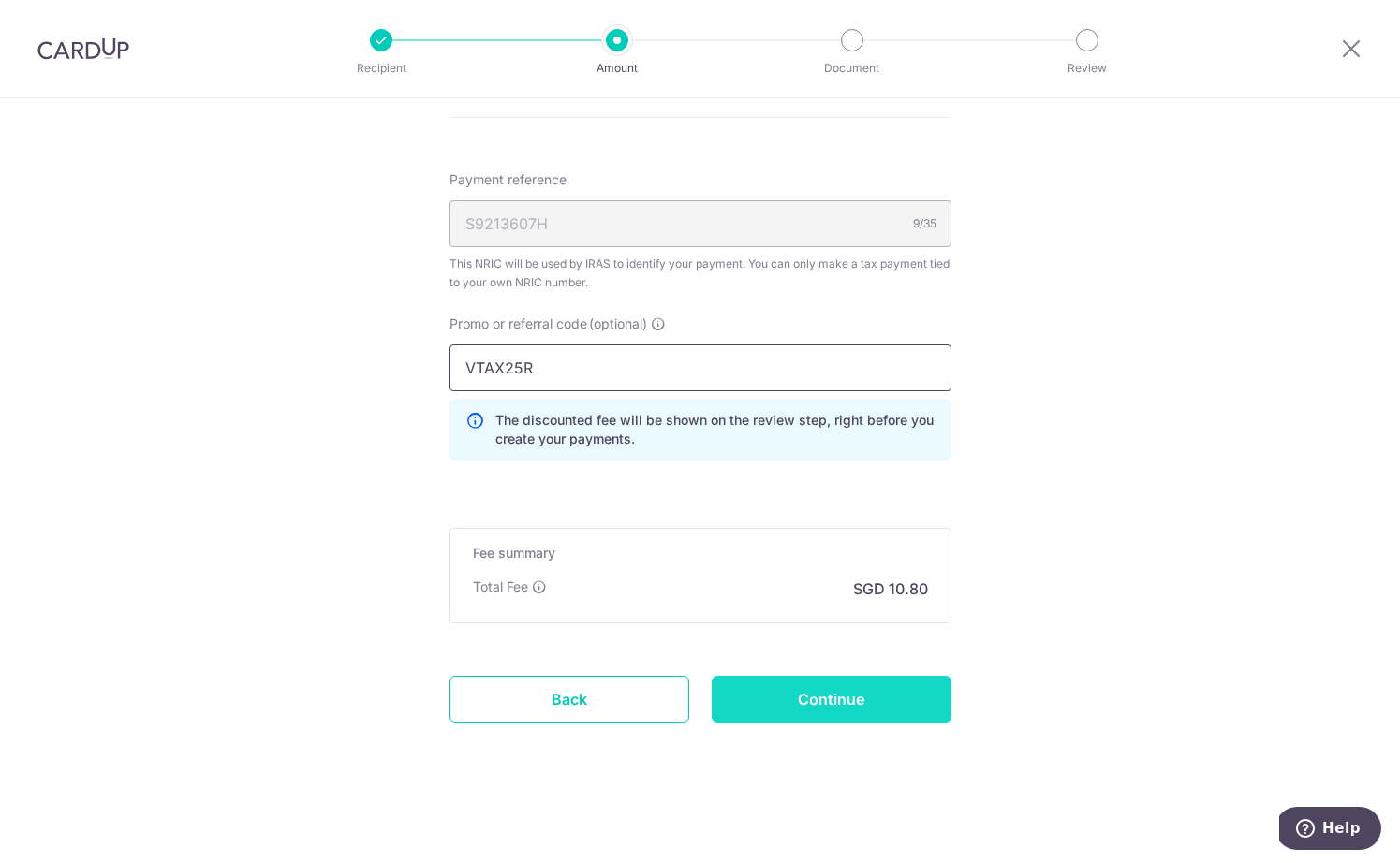
type input "VTAX25R"
click at [878, 677] on input "Continue" at bounding box center [832, 699] width 240 height 47
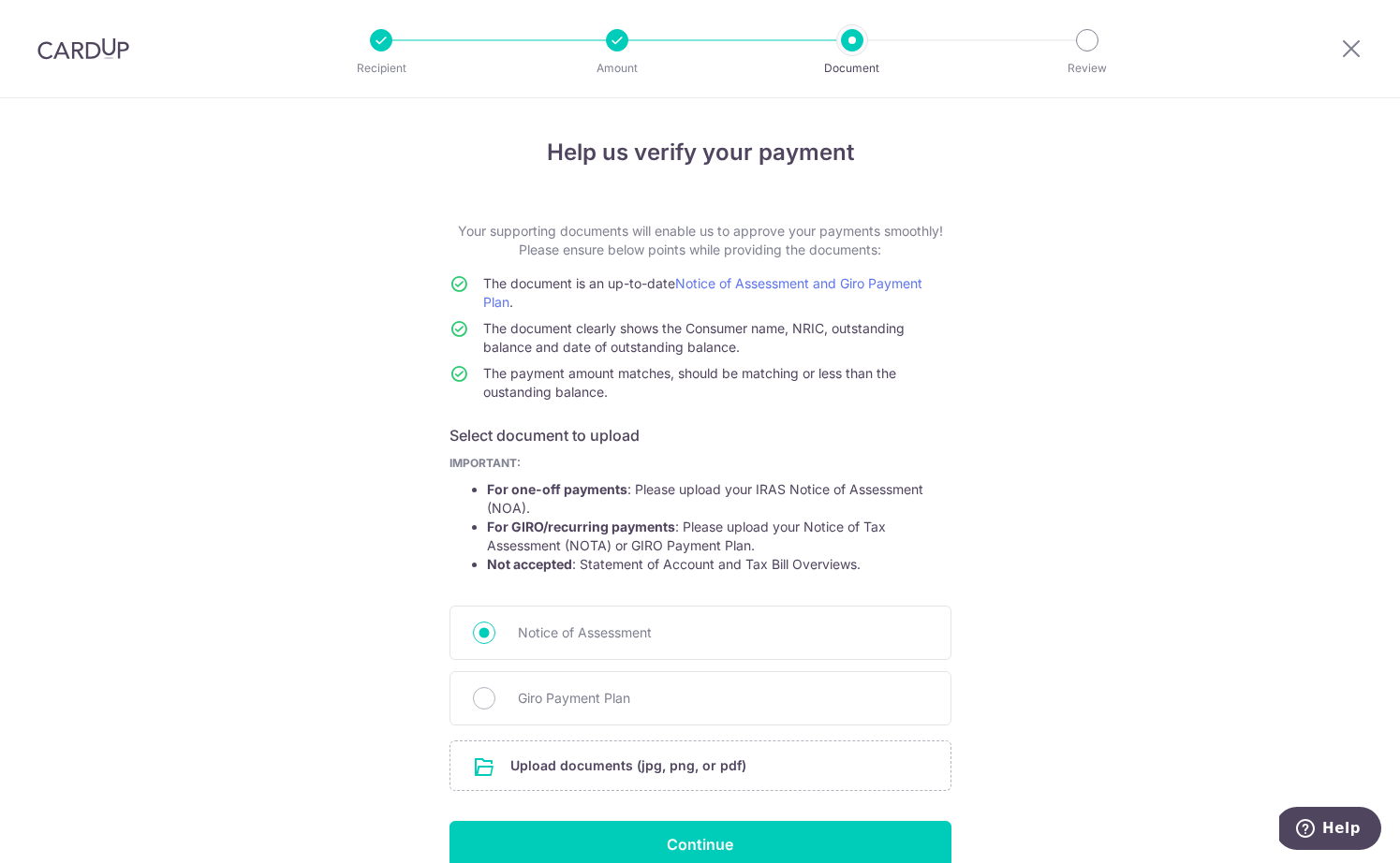
scroll to position [93, 0]
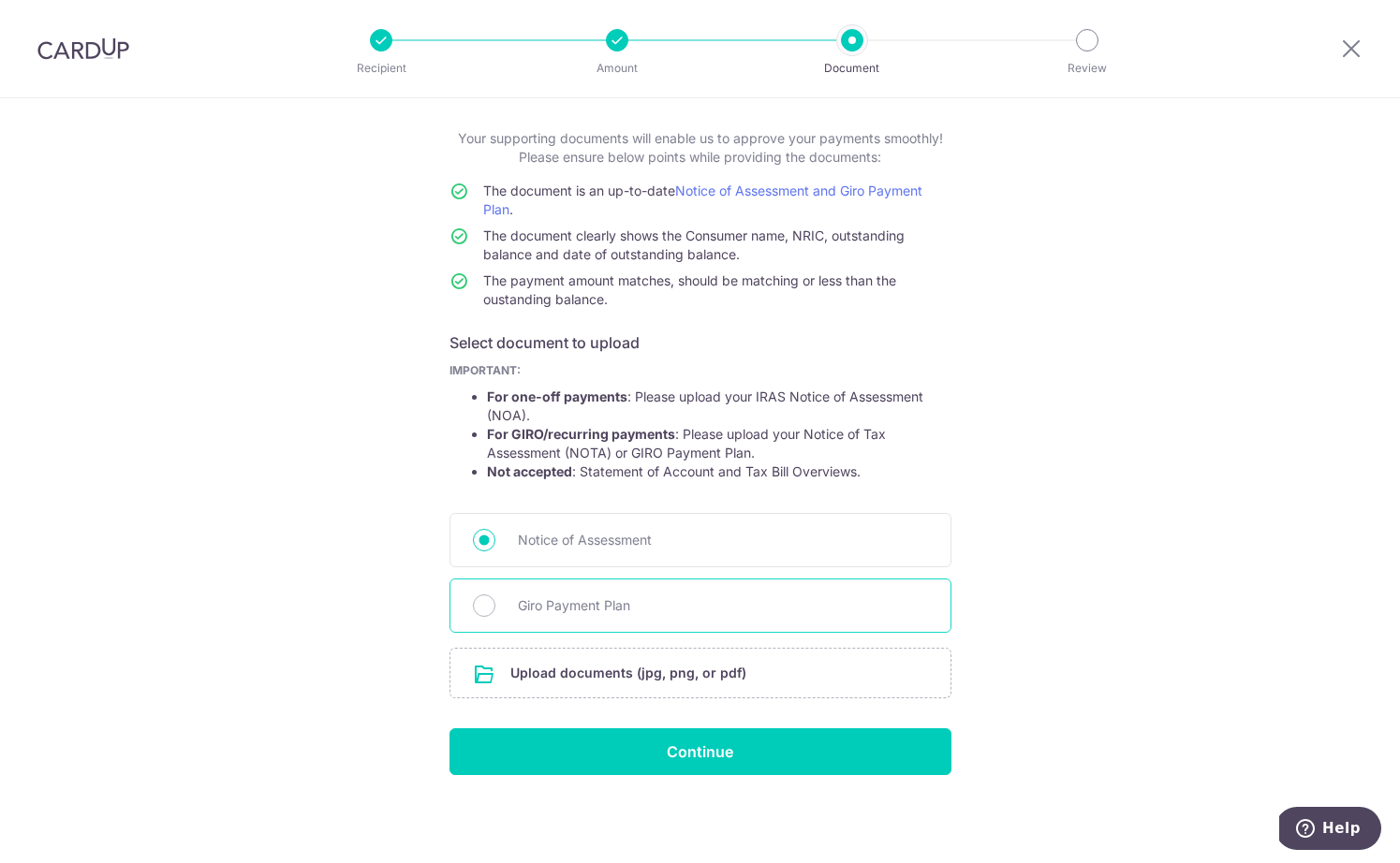
click at [728, 587] on div "Giro Payment Plan" at bounding box center [700, 605] width 502 height 54
click at [634, 600] on span "Giro Payment Plan" at bounding box center [723, 605] width 410 height 23
click at [495, 600] on input "Giro Payment Plan" at bounding box center [484, 605] width 23 height 23
radio input "true"
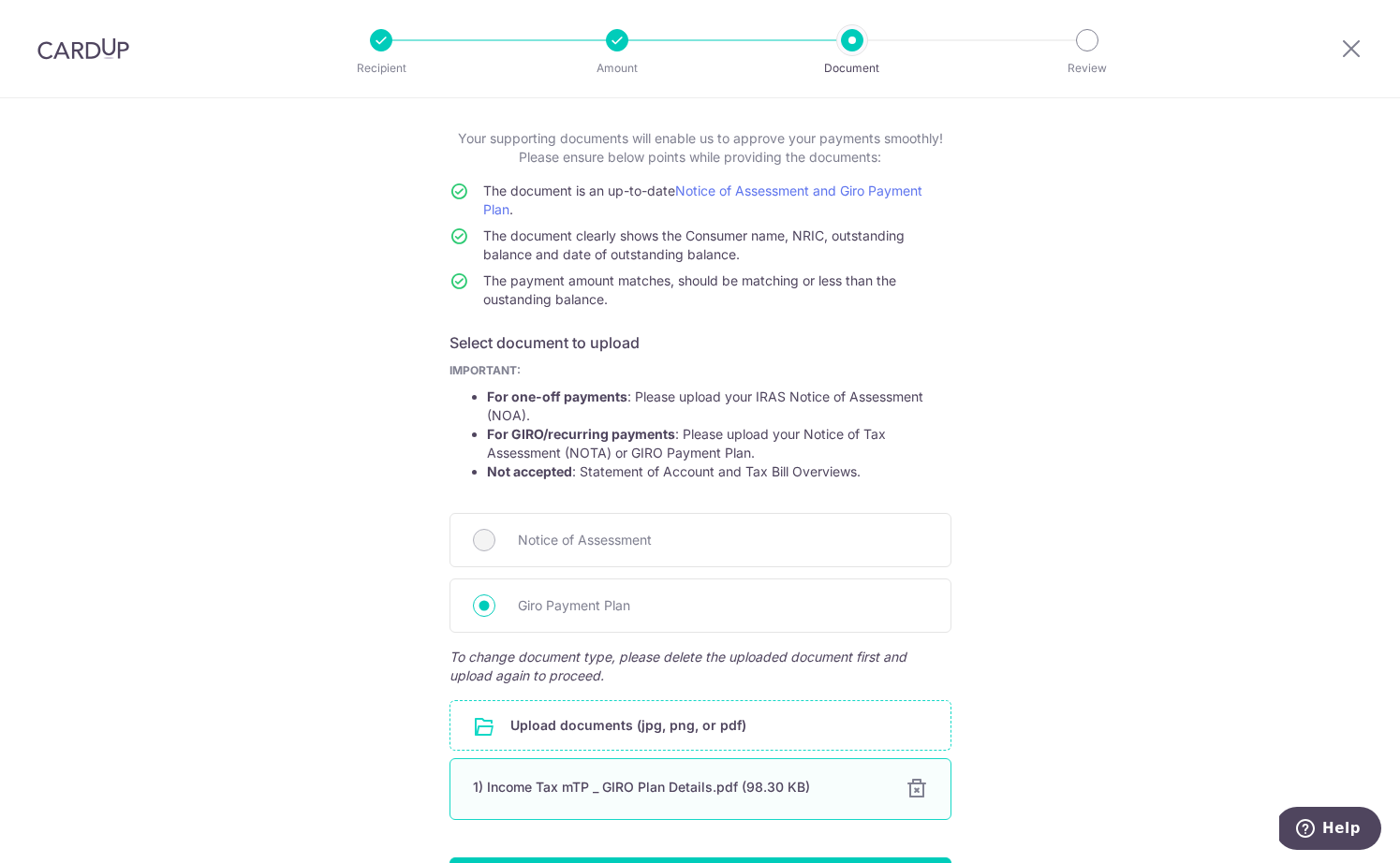
scroll to position [222, 0]
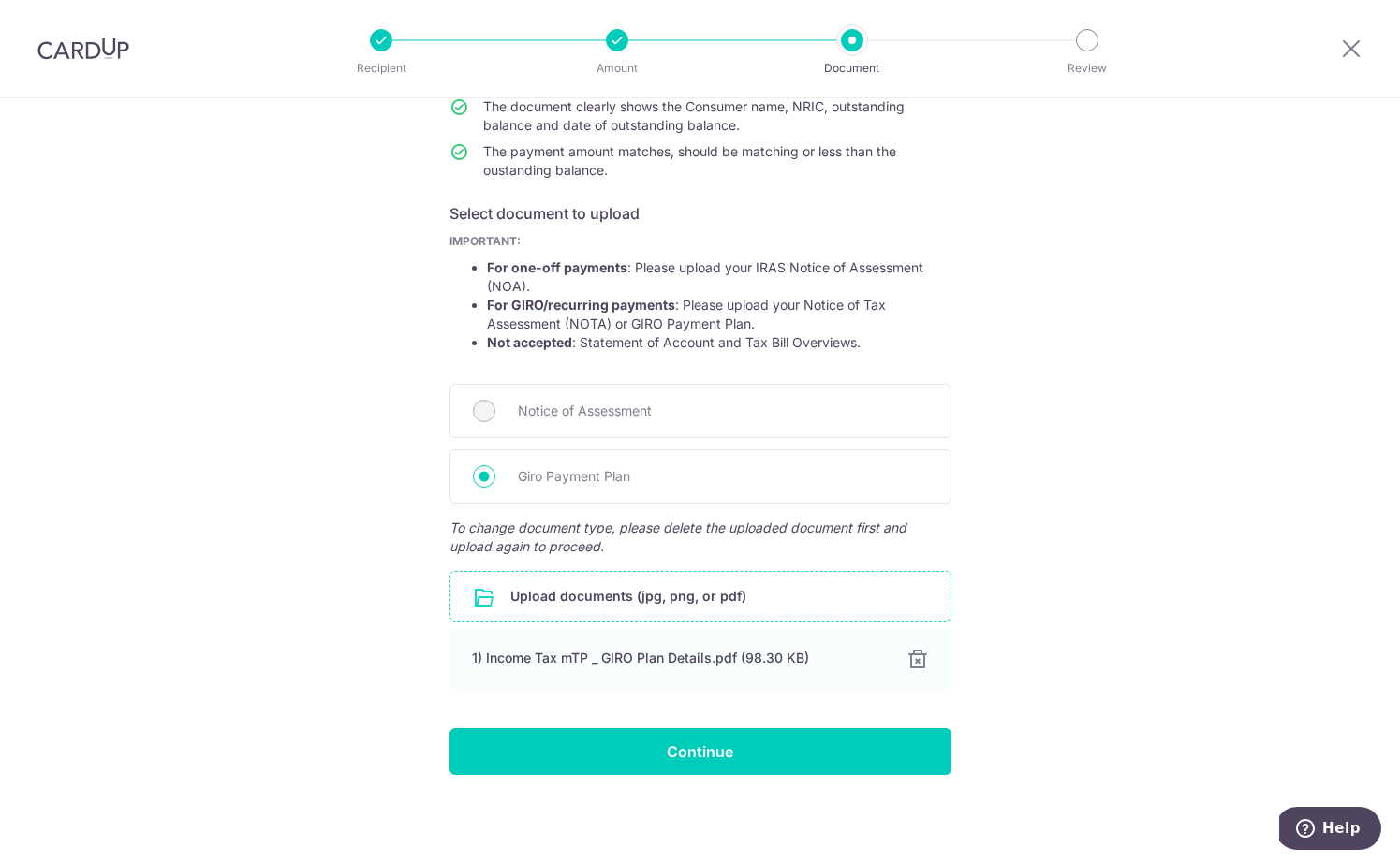
click at [919, 723] on form "Your supporting documents will enable us to approve your payments smoothly! Ple…" at bounding box center [700, 387] width 502 height 775
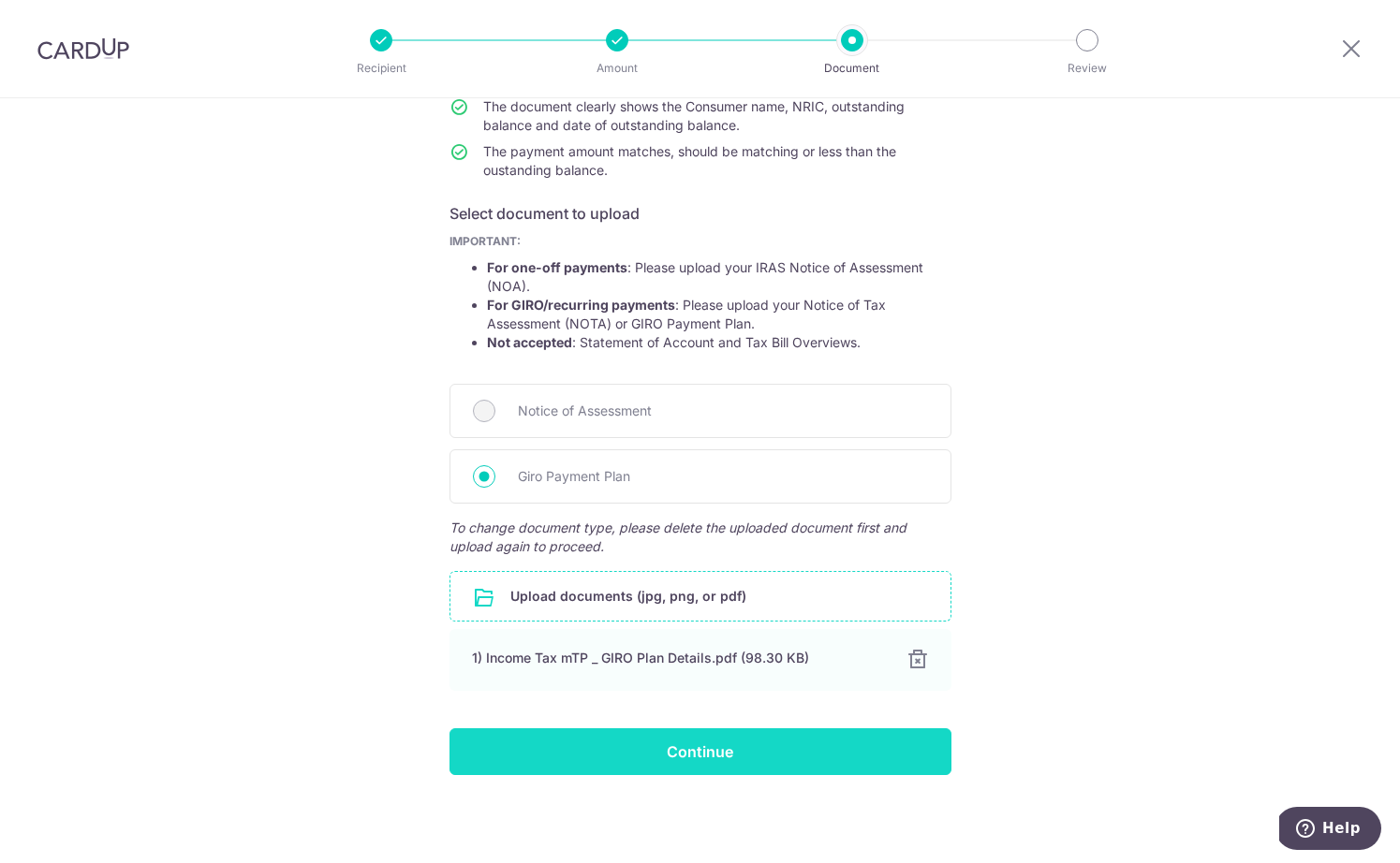
click at [920, 746] on input "Continue" at bounding box center [700, 751] width 502 height 47
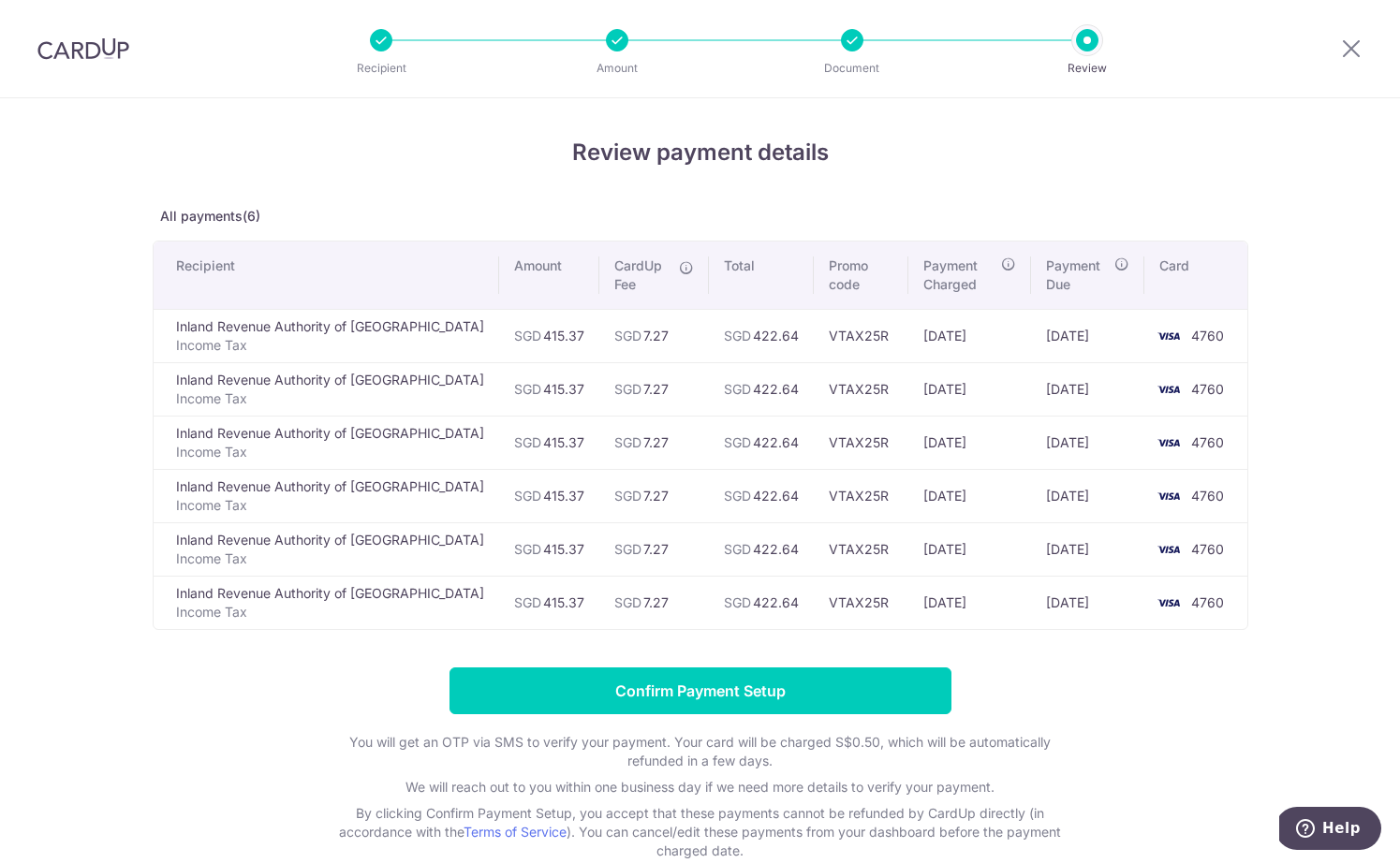
click at [756, 715] on form "Confirm Payment Setup You will get an OTP via SMS to verify your payment. Your …" at bounding box center [700, 763] width 1095 height 193
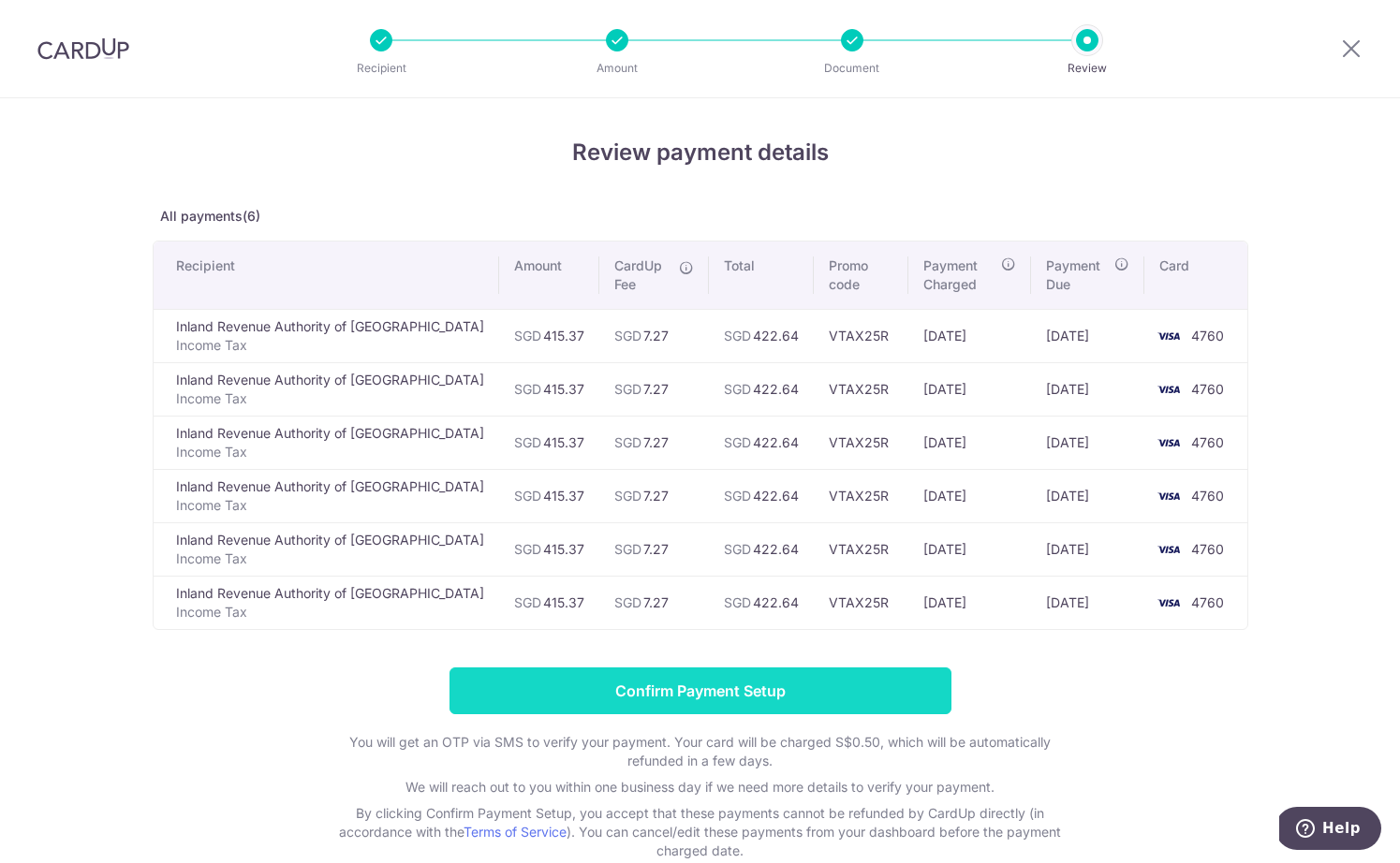
click at [750, 678] on input "Confirm Payment Setup" at bounding box center [700, 690] width 502 height 47
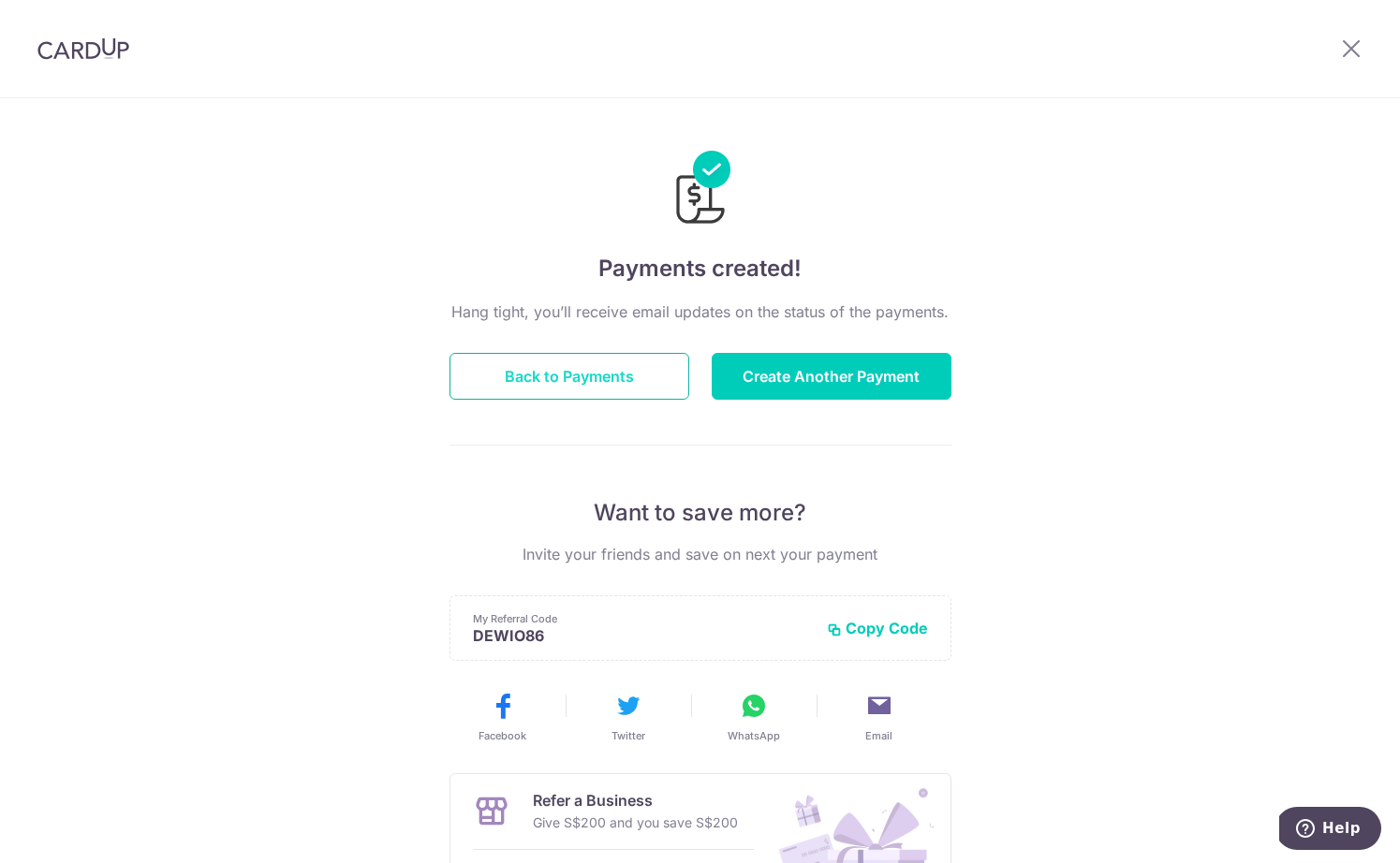
click at [607, 371] on button "Back to Payments" at bounding box center [569, 376] width 240 height 47
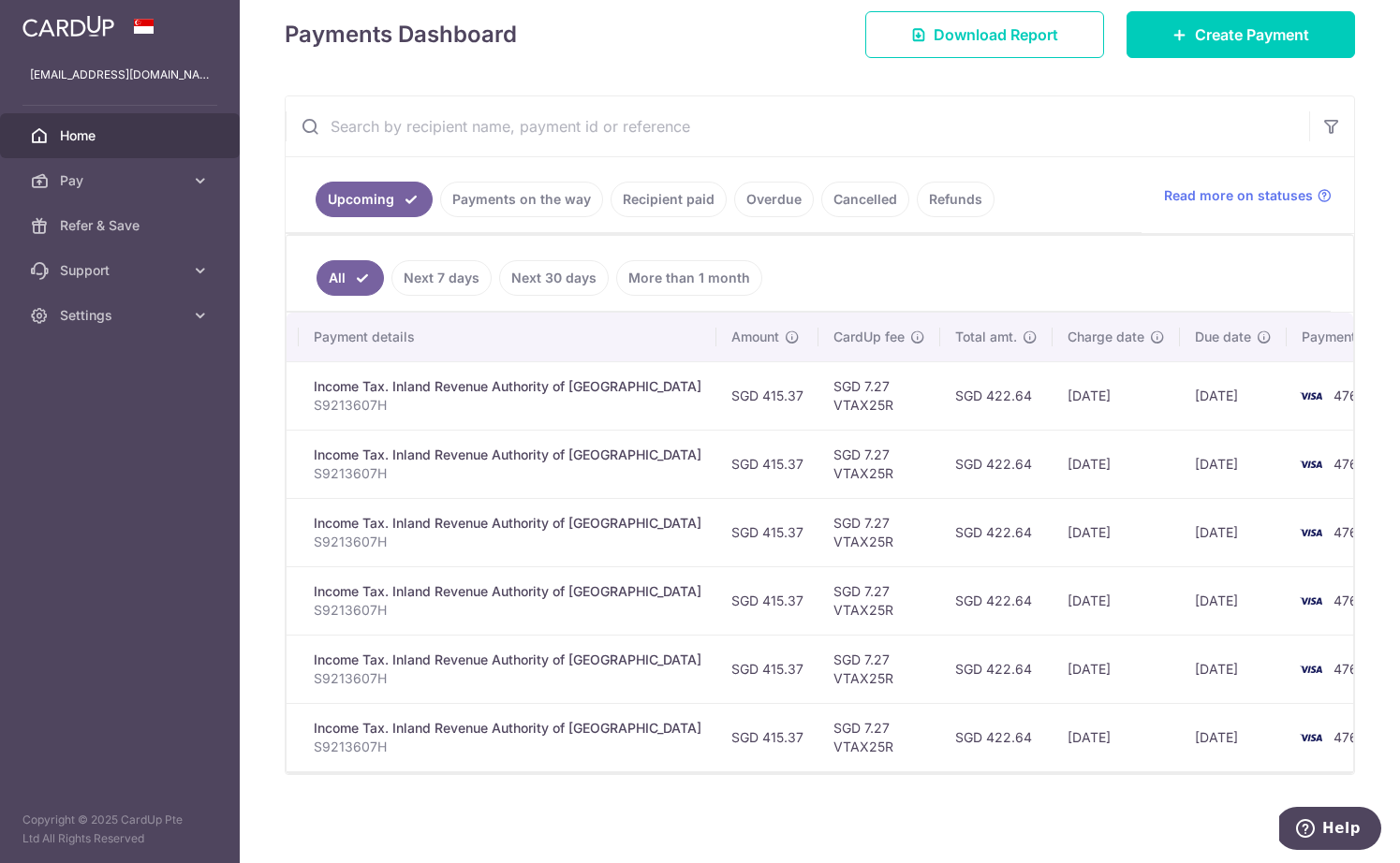
scroll to position [0, 288]
